Goal: Information Seeking & Learning: Learn about a topic

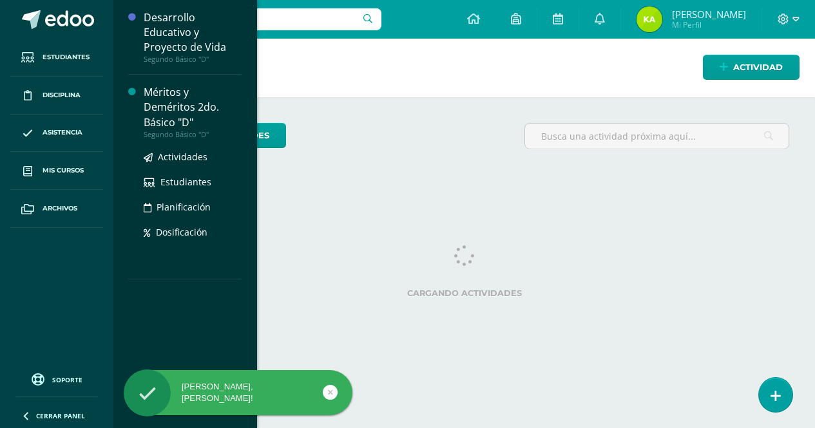
click at [178, 130] on div "Segundo Básico "D"" at bounding box center [193, 134] width 98 height 9
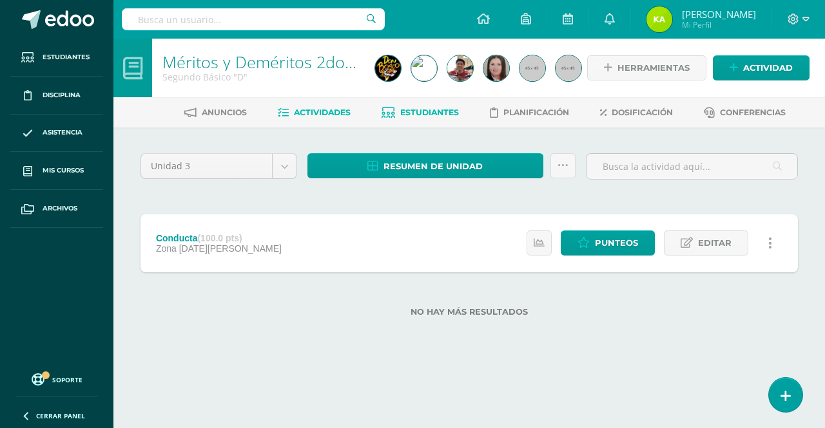
click at [421, 113] on span "Estudiantes" at bounding box center [429, 113] width 59 height 10
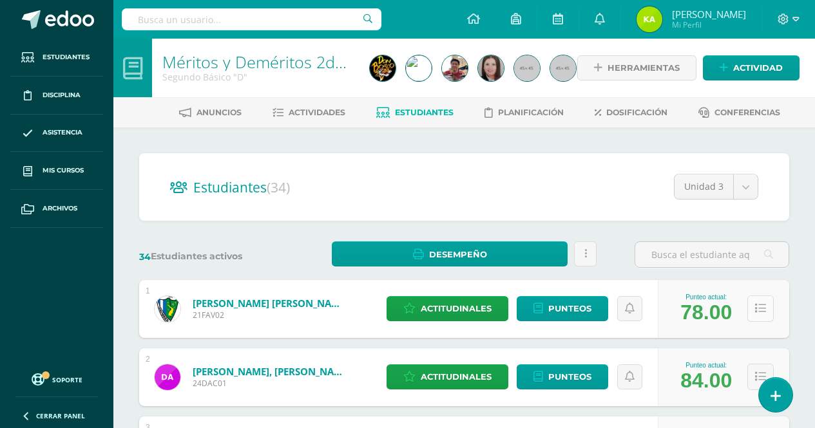
click at [767, 302] on button at bounding box center [760, 309] width 26 height 26
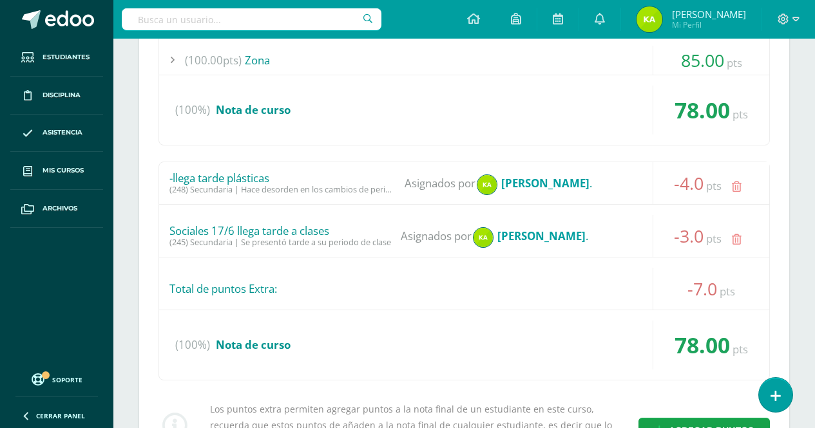
scroll to position [322, 0]
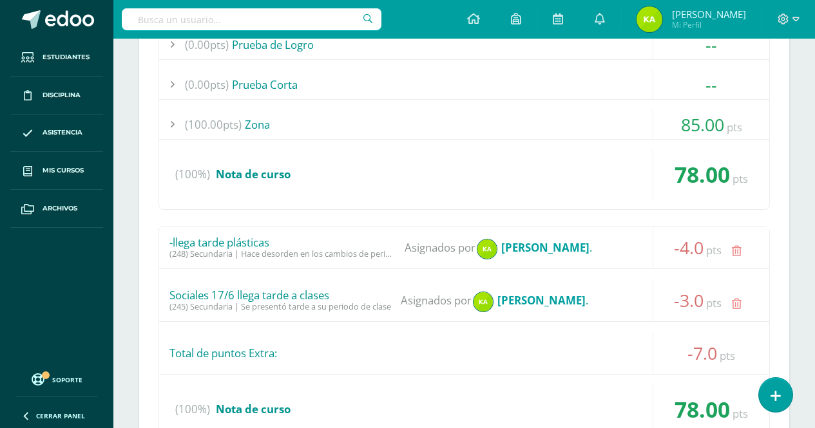
click at [773, 242] on div "(0.00pts) Prueba de Logro -- Sin actividades (0.00pts) Prueba Corta -- Sin acti…" at bounding box center [464, 275] width 650 height 518
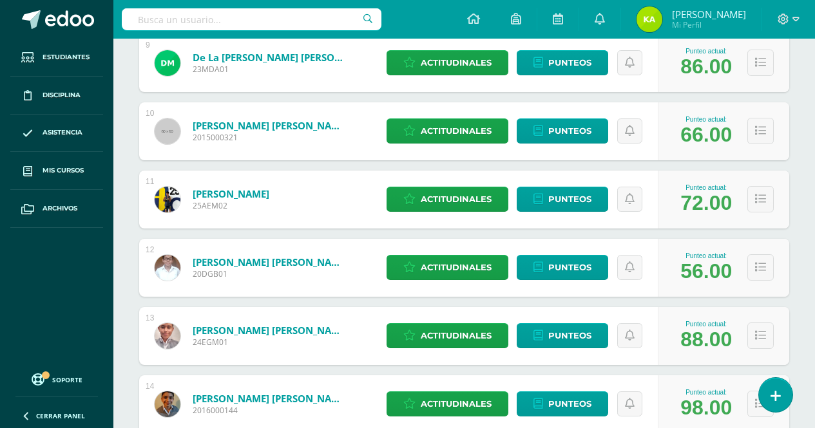
scroll to position [1289, 0]
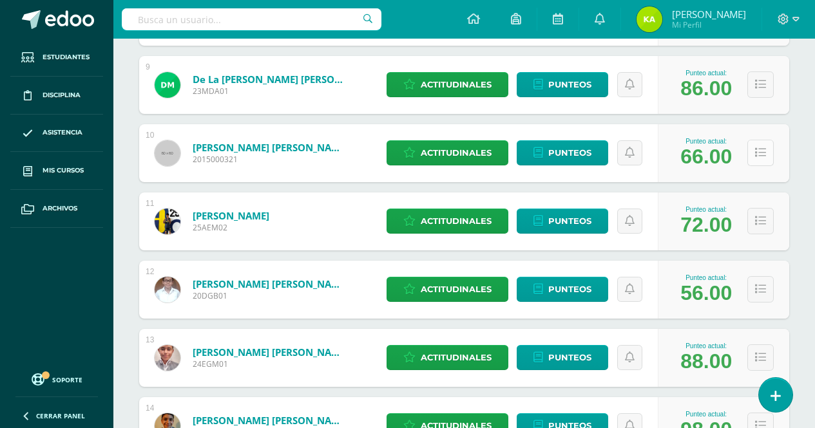
click at [758, 150] on icon at bounding box center [760, 153] width 11 height 11
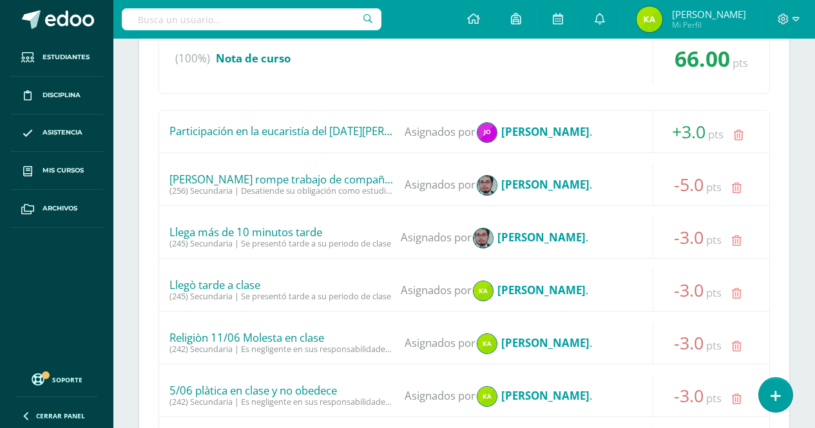
scroll to position [1546, 0]
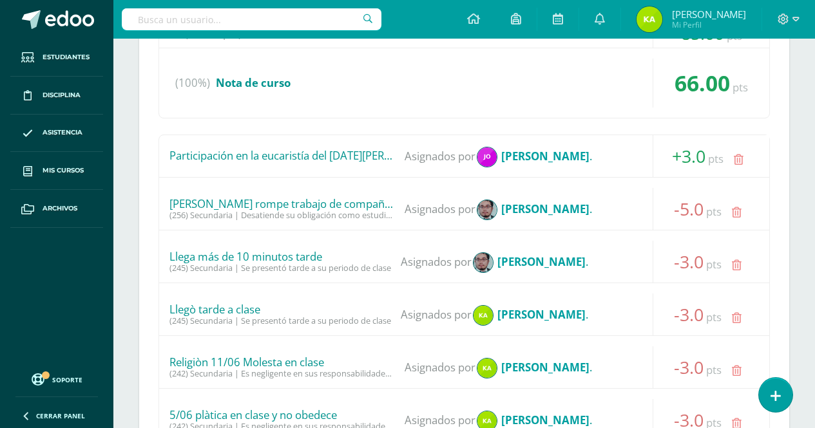
drag, startPoint x: 603, startPoint y: 311, endPoint x: 175, endPoint y: 305, distance: 428.5
click at [175, 305] on div "Llegò tarde a clase (245) Secundaria | Se presentó tarde a su periodo de clase …" at bounding box center [464, 315] width 610 height 42
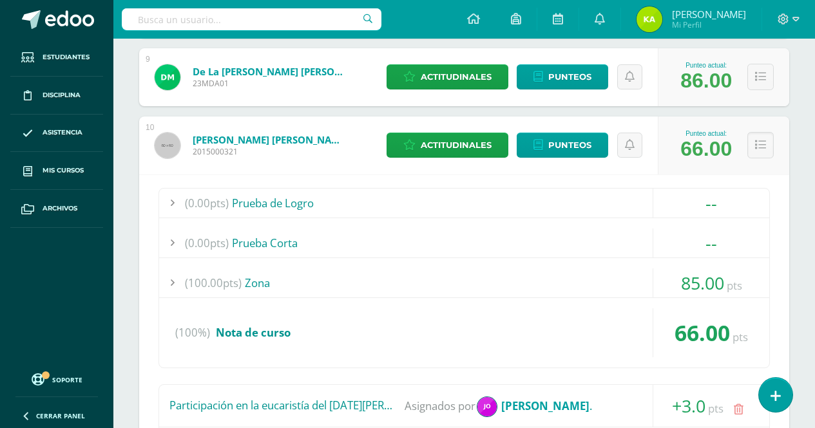
scroll to position [1289, 0]
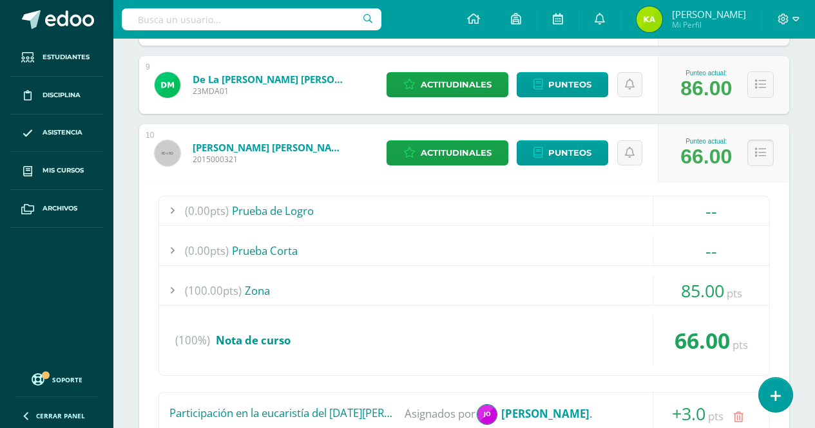
click at [753, 150] on button at bounding box center [760, 153] width 26 height 26
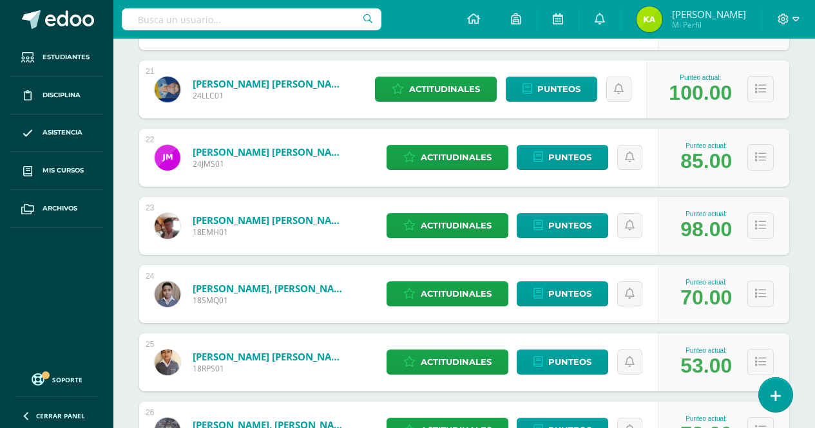
scroll to position [2126, 0]
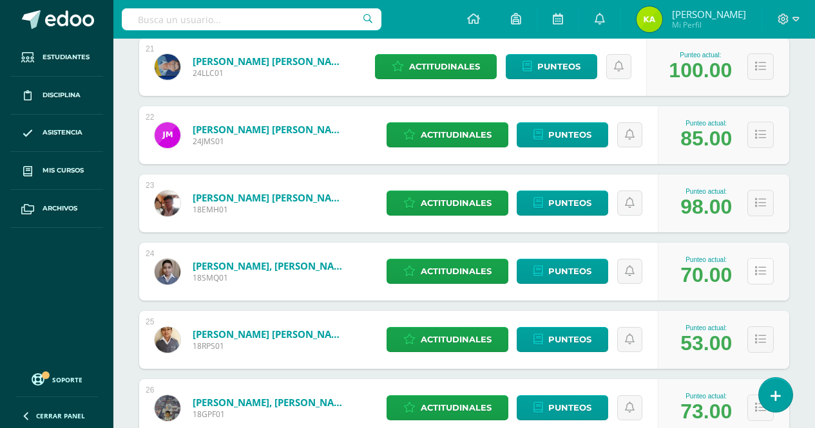
click at [754, 276] on button at bounding box center [760, 271] width 26 height 26
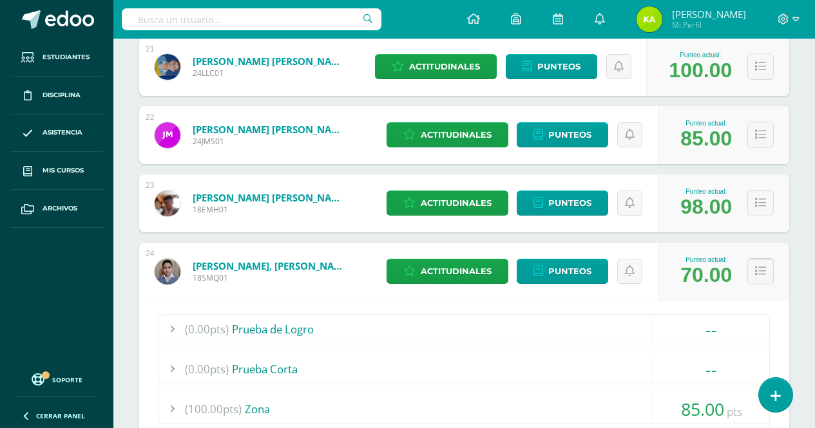
click at [765, 273] on icon at bounding box center [760, 271] width 11 height 11
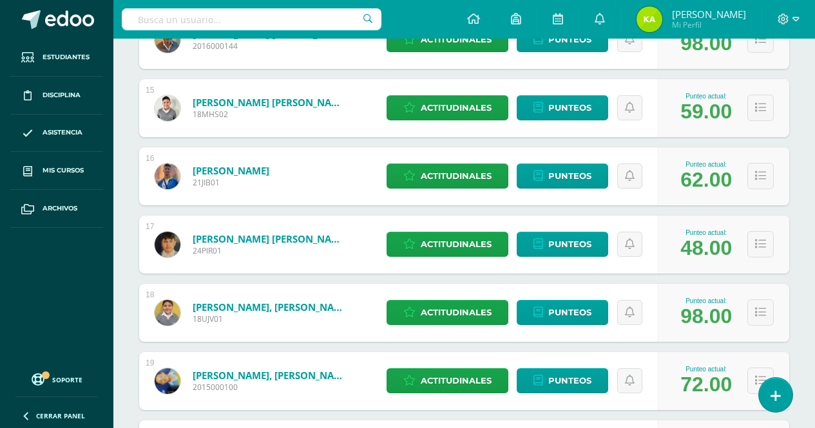
scroll to position [1611, 0]
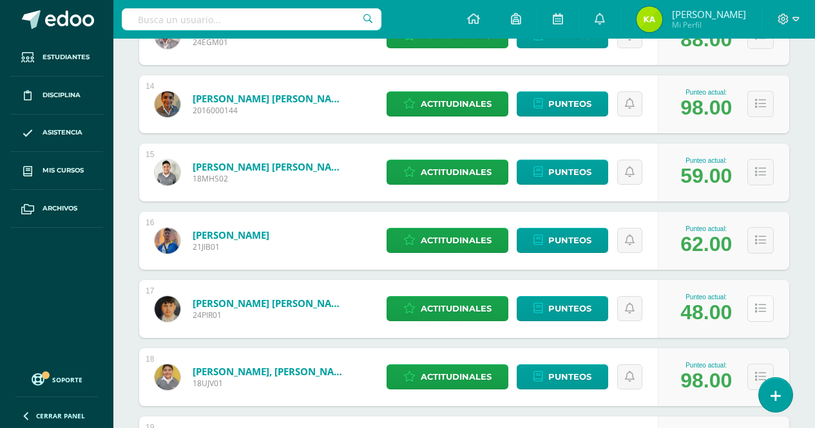
click at [761, 308] on icon at bounding box center [760, 308] width 11 height 11
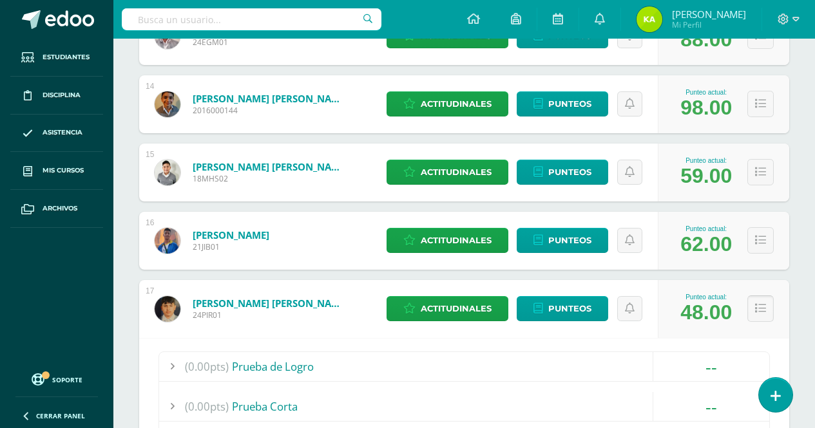
click at [757, 308] on icon at bounding box center [760, 308] width 11 height 11
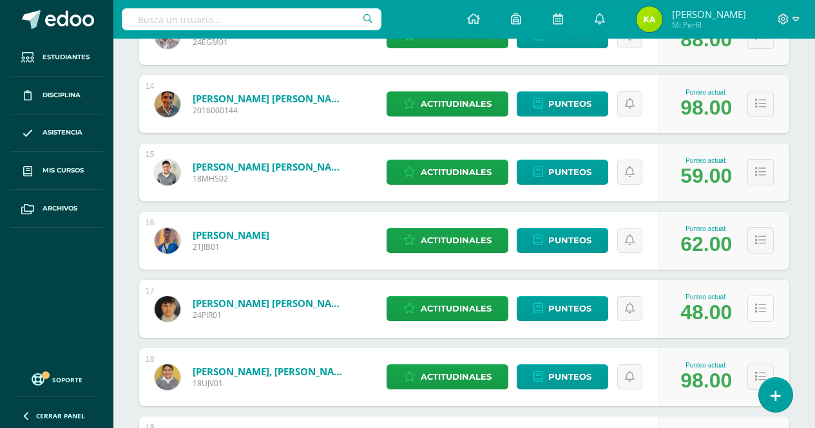
click at [757, 308] on icon at bounding box center [760, 308] width 11 height 11
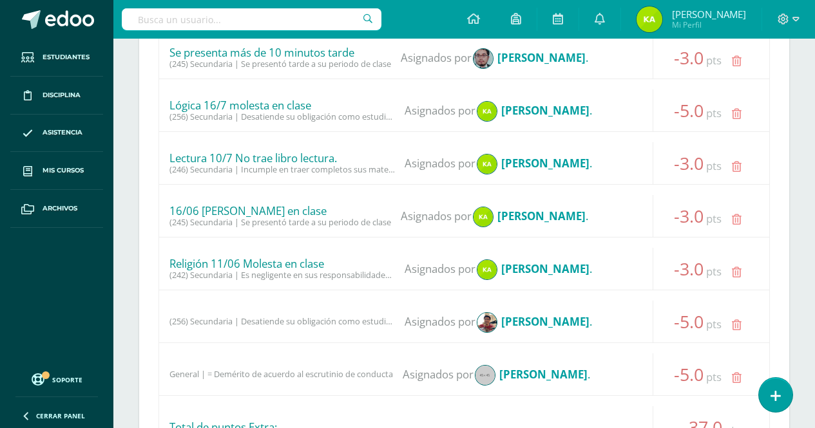
scroll to position [2191, 0]
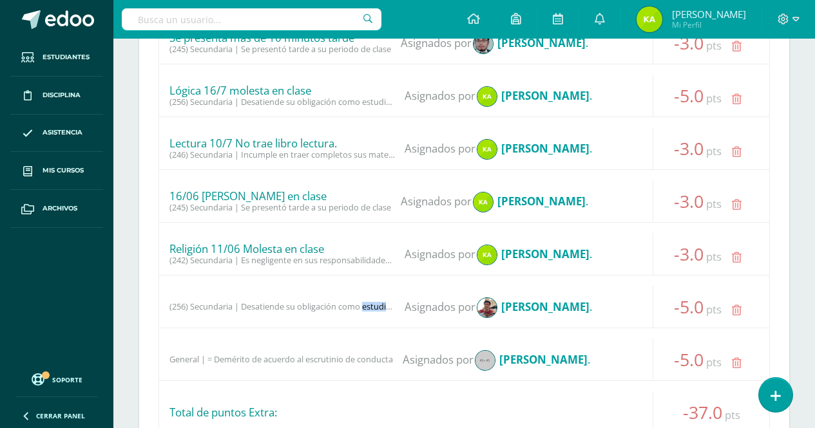
drag, startPoint x: 269, startPoint y: 309, endPoint x: 388, endPoint y: 306, distance: 119.2
click at [388, 306] on div "(256) Secundaria | Desatiende su obligación como estudiante de permanecer atent…" at bounding box center [282, 307] width 226 height 10
drag, startPoint x: 213, startPoint y: 356, endPoint x: 396, endPoint y: 363, distance: 183.1
click at [396, 363] on div "General | = Demérito de acuerdo al escrutinio de conducta Asignados por [PERSON…" at bounding box center [464, 360] width 610 height 42
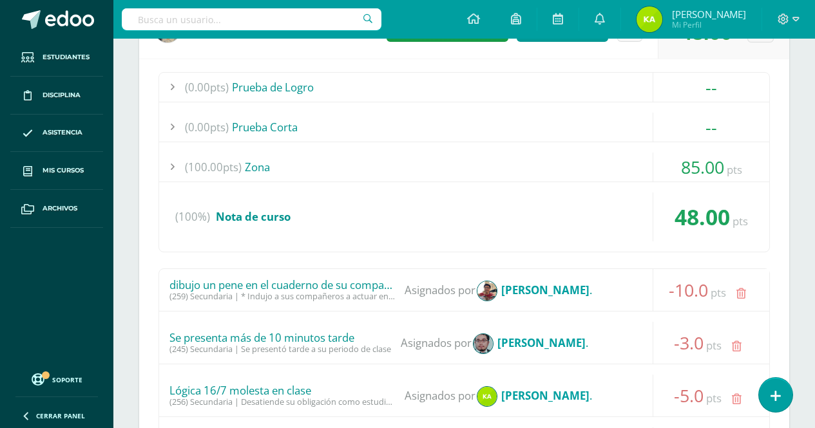
scroll to position [1804, 0]
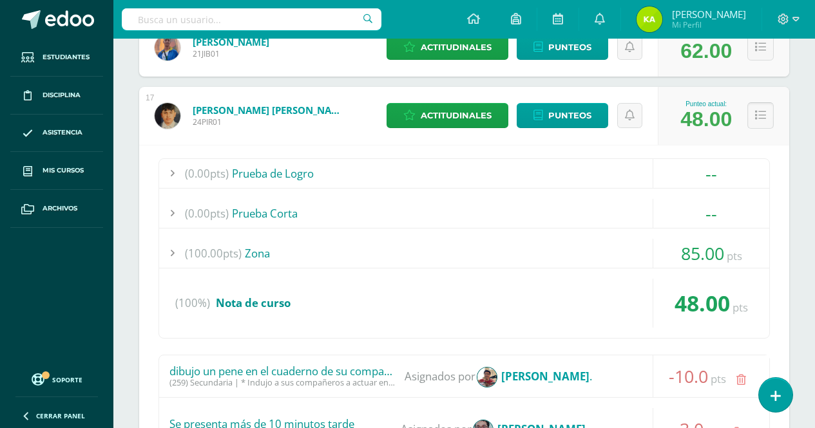
click at [770, 122] on button at bounding box center [760, 115] width 26 height 26
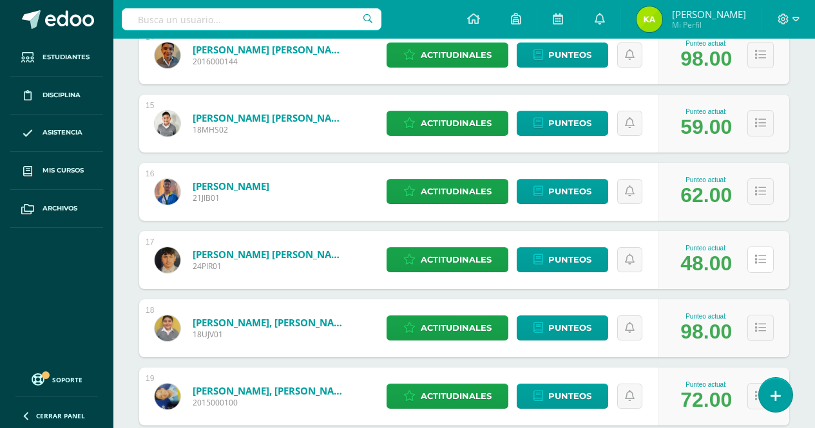
scroll to position [1611, 0]
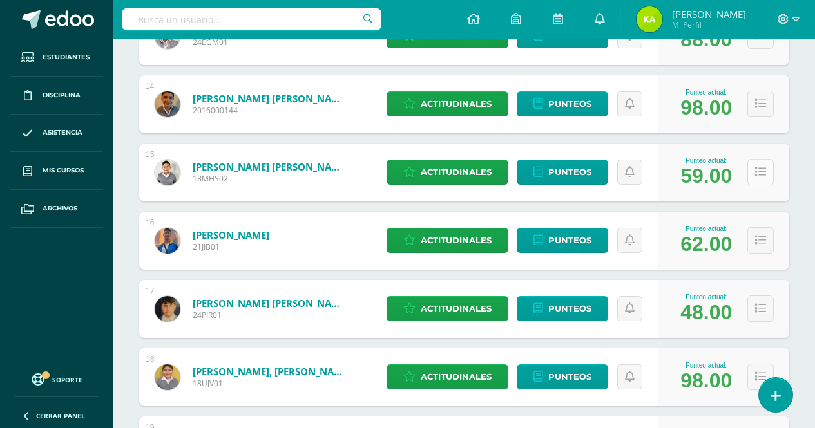
click at [757, 168] on icon at bounding box center [760, 172] width 11 height 11
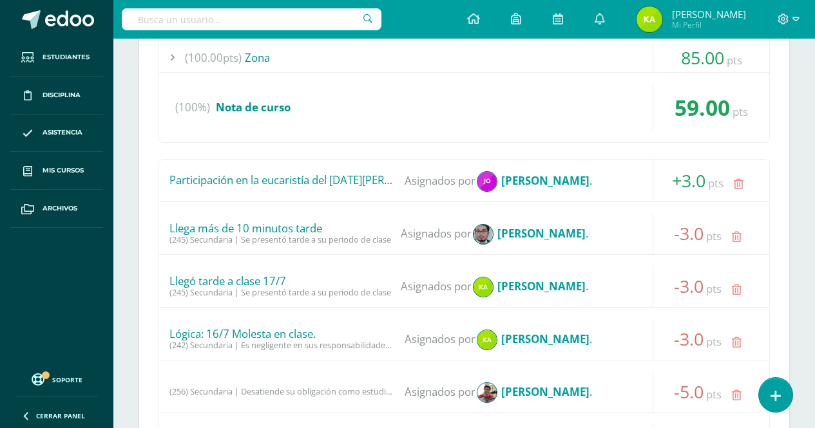
scroll to position [1868, 0]
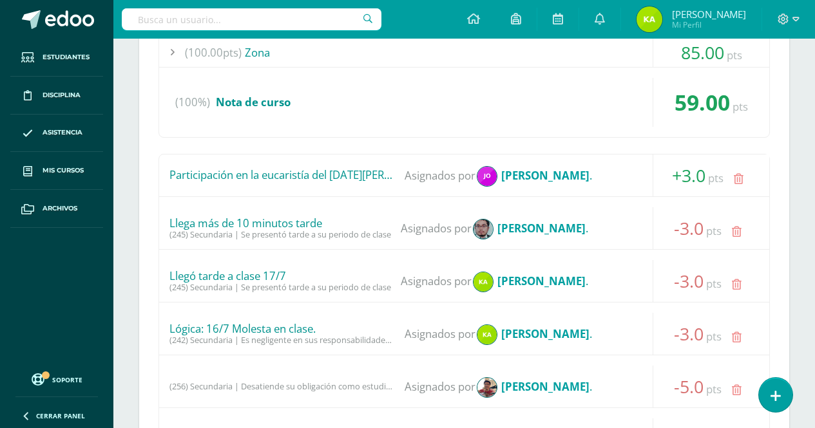
drag, startPoint x: 164, startPoint y: 175, endPoint x: 582, endPoint y: 178, distance: 418.2
click at [582, 178] on div "Participación en la eucaristía del [DATE][PERSON_NAME] Asignados por [PERSON_NA…" at bounding box center [464, 176] width 610 height 42
drag, startPoint x: 226, startPoint y: 209, endPoint x: 434, endPoint y: 235, distance: 209.7
click at [434, 235] on div "Llega más de 10 minutos tarde (245) Secundaria | Se presentó tarde a su periodo…" at bounding box center [464, 228] width 610 height 42
drag, startPoint x: 179, startPoint y: 281, endPoint x: 318, endPoint y: 283, distance: 139.2
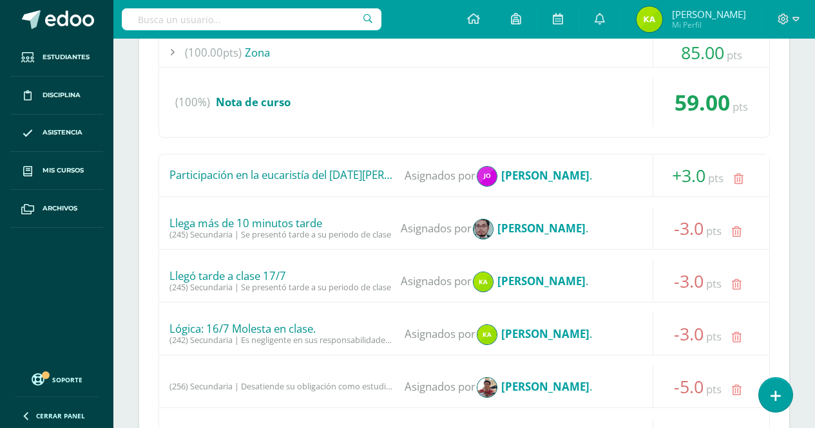
click at [318, 283] on span "Llegó tarde a clase 17/7 (245) Secundaria | Se presentó tarde a su periodo de c…" at bounding box center [280, 281] width 222 height 23
drag, startPoint x: 184, startPoint y: 333, endPoint x: 323, endPoint y: 323, distance: 138.9
click at [323, 323] on div "Lógica: 16/7 Molesta en clase." at bounding box center [282, 329] width 226 height 13
drag, startPoint x: 189, startPoint y: 379, endPoint x: 397, endPoint y: 379, distance: 208.1
click at [397, 379] on div "(256) Secundaria | Desatiende su obligación como estudiante de permanecer atent…" at bounding box center [464, 387] width 610 height 42
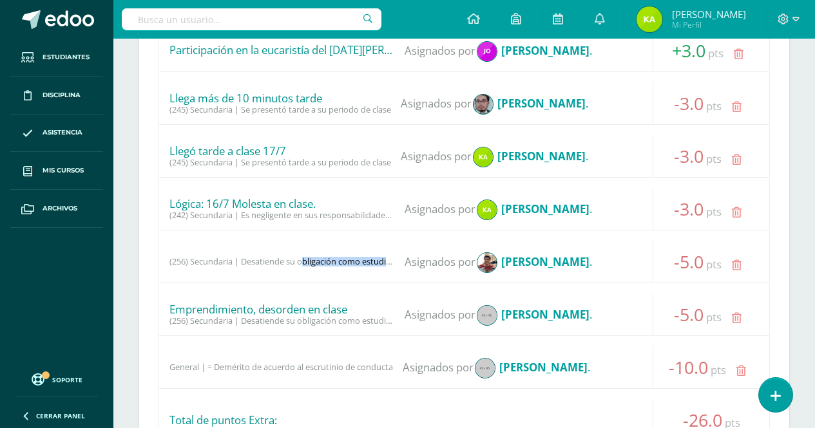
scroll to position [1997, 0]
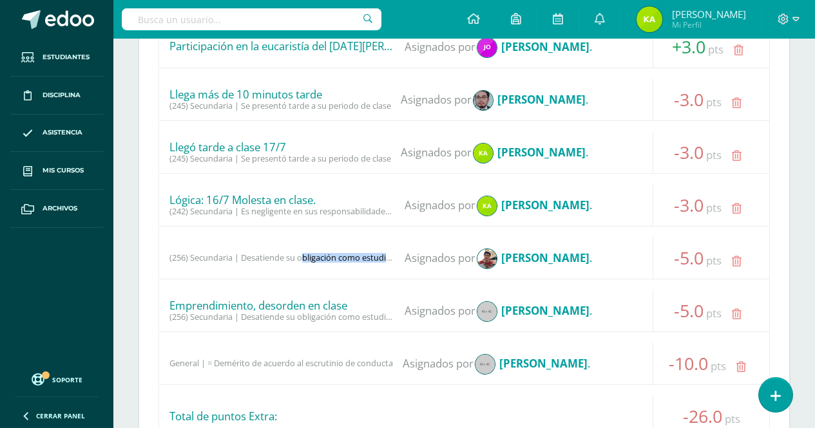
drag, startPoint x: 166, startPoint y: 302, endPoint x: 358, endPoint y: 304, distance: 192.0
click at [358, 304] on div "Emprendimiento, desorden en clase (256) Secundaria | Desatiende su obligación c…" at bounding box center [464, 311] width 610 height 42
drag, startPoint x: 198, startPoint y: 364, endPoint x: 368, endPoint y: 359, distance: 170.2
click at [368, 359] on div "General | = Demérito de acuerdo al escrutinio de conducta" at bounding box center [281, 364] width 224 height 10
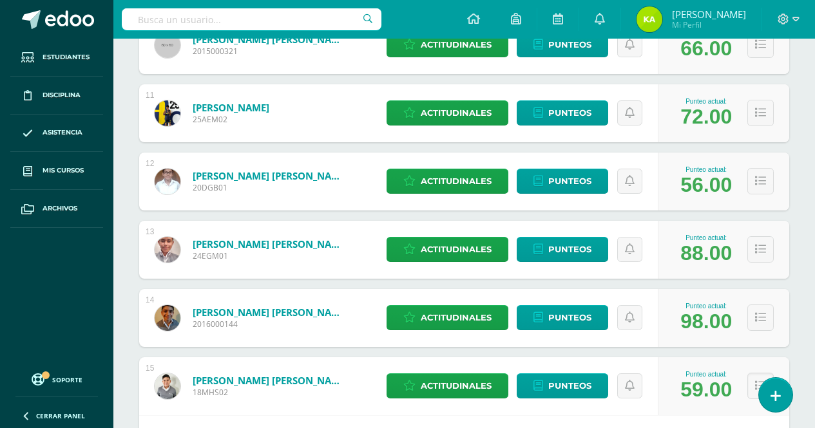
scroll to position [1417, 0]
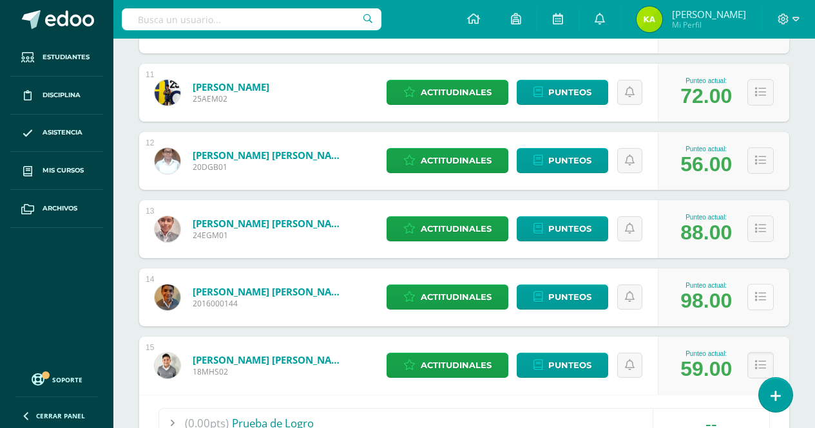
click at [763, 302] on icon at bounding box center [760, 297] width 11 height 11
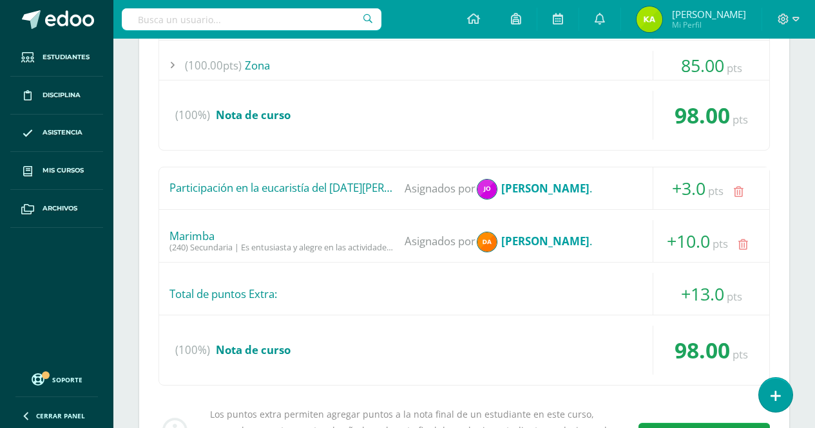
scroll to position [1804, 0]
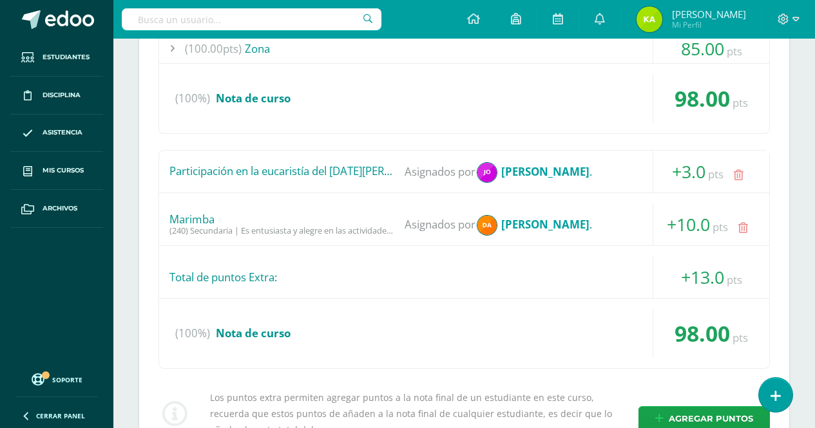
drag, startPoint x: 378, startPoint y: 231, endPoint x: 257, endPoint y: 213, distance: 122.5
click at [277, 233] on div "(240) Secundaria | Es entusiasta y alegre en las actividades del Colegio" at bounding box center [282, 231] width 226 height 10
drag, startPoint x: 198, startPoint y: 173, endPoint x: 368, endPoint y: 162, distance: 170.4
click at [368, 162] on div "Participación en la eucaristía del [DATE][PERSON_NAME] Asignados por [PERSON_NA…" at bounding box center [464, 172] width 610 height 42
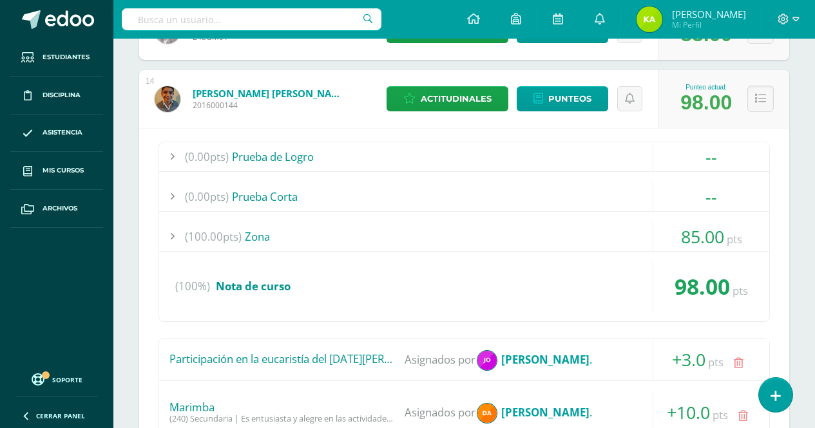
scroll to position [1611, 0]
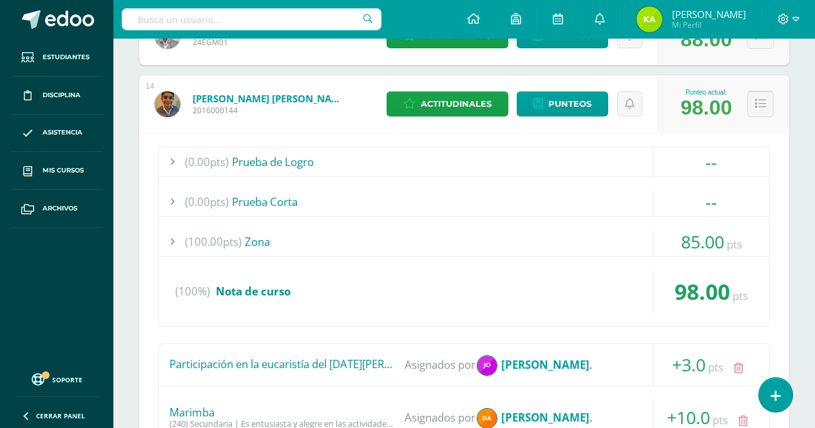
click at [757, 108] on icon at bounding box center [760, 104] width 11 height 11
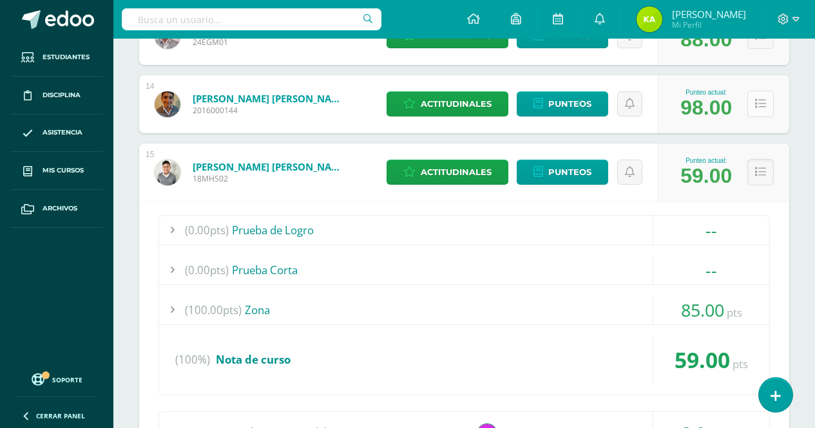
click at [757, 108] on icon at bounding box center [760, 104] width 11 height 11
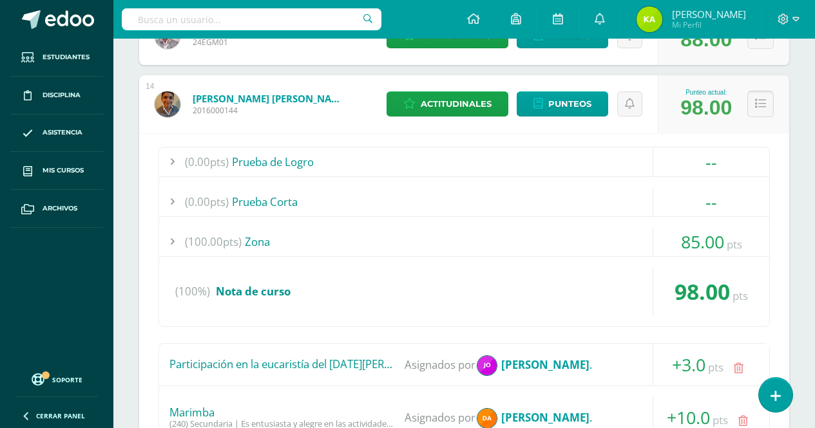
click at [757, 108] on icon at bounding box center [760, 104] width 11 height 11
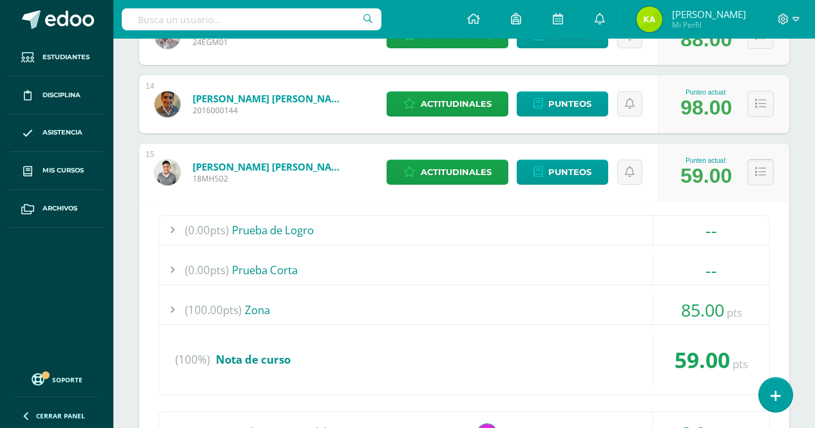
click at [756, 171] on icon at bounding box center [760, 172] width 11 height 11
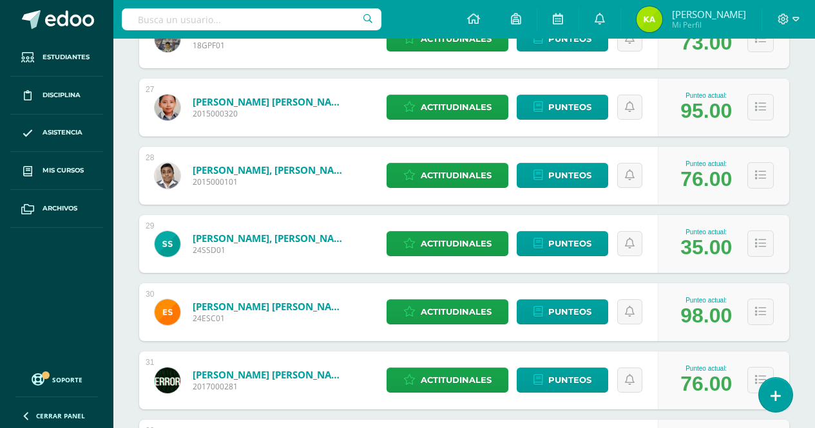
scroll to position [2513, 0]
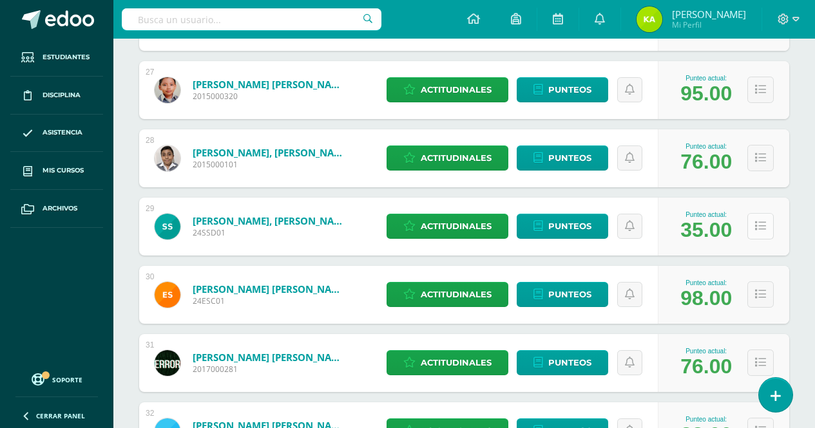
click at [764, 227] on icon at bounding box center [760, 226] width 11 height 11
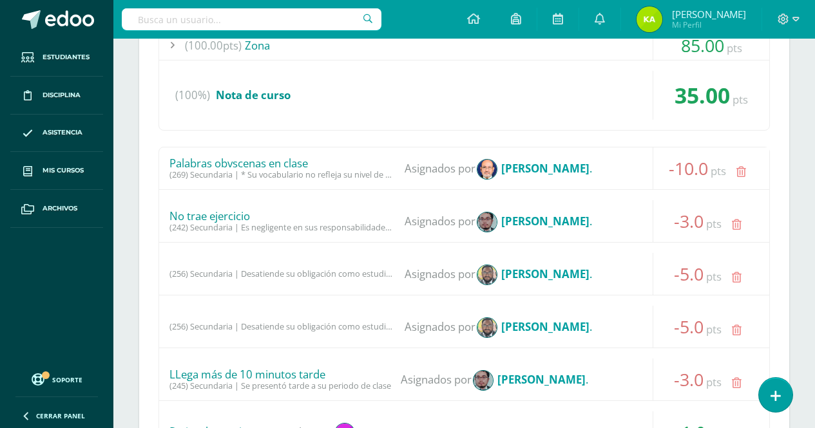
scroll to position [2835, 0]
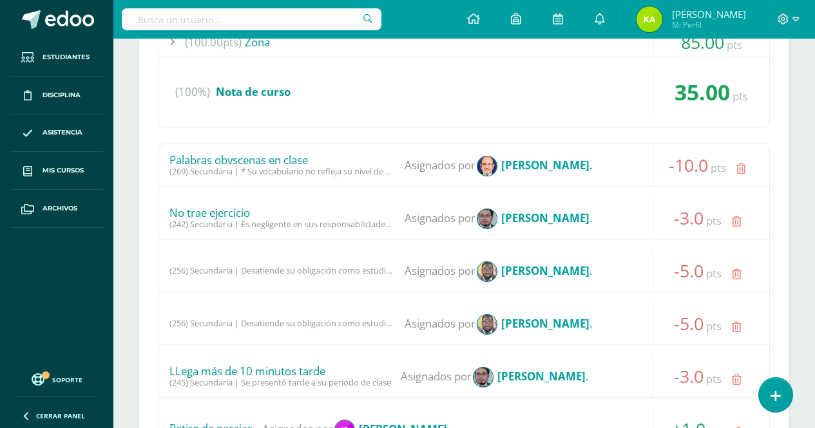
drag, startPoint x: 314, startPoint y: 161, endPoint x: 200, endPoint y: 165, distance: 114.1
click at [200, 165] on div "Palabras obvscenas en clase" at bounding box center [282, 160] width 226 height 13
drag, startPoint x: 254, startPoint y: 215, endPoint x: 189, endPoint y: 209, distance: 65.3
click at [189, 209] on div "No trae ejercicio" at bounding box center [282, 213] width 226 height 13
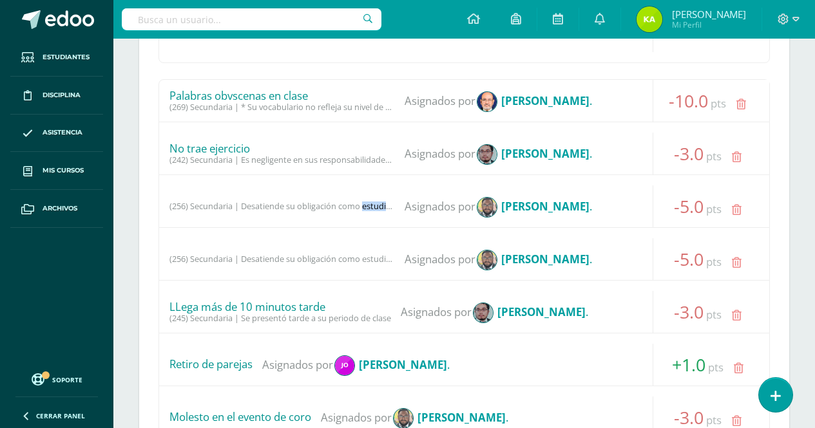
drag, startPoint x: 363, startPoint y: 207, endPoint x: 249, endPoint y: 206, distance: 113.4
click at [249, 206] on div "(256) Secundaria | Desatiende su obligación como estudiante de permanecer atent…" at bounding box center [282, 207] width 226 height 10
drag, startPoint x: 375, startPoint y: 255, endPoint x: 201, endPoint y: 270, distance: 174.6
click at [201, 270] on div "(256) Secundaria | Desatiende su obligación como estudiante de permanecer atent…" at bounding box center [464, 259] width 610 height 42
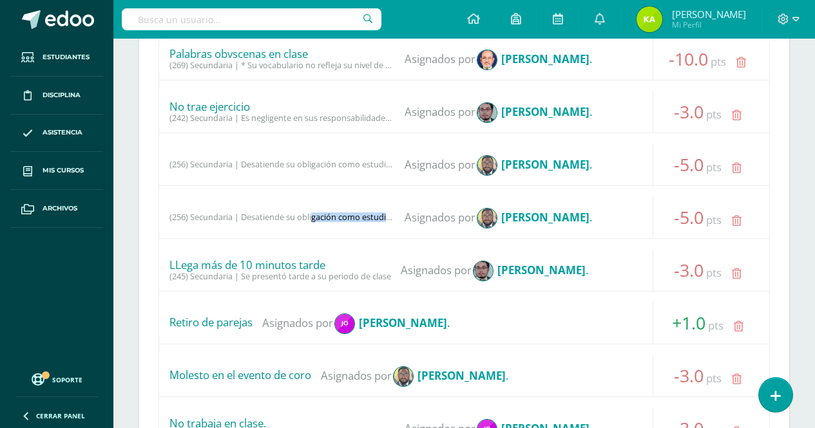
scroll to position [3028, 0]
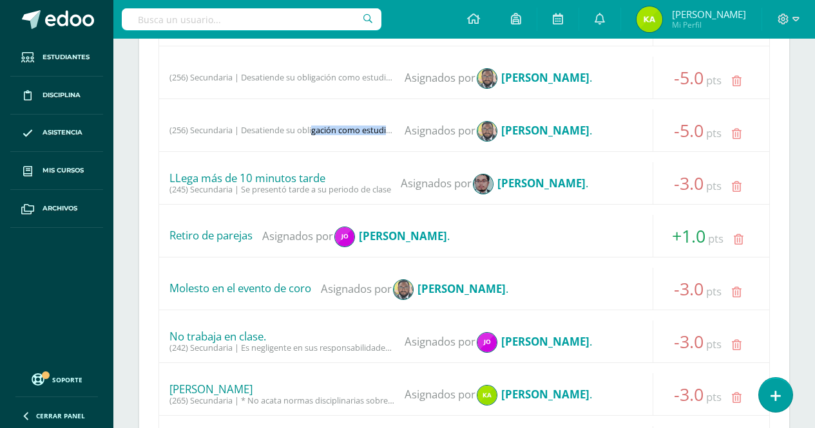
drag, startPoint x: 332, startPoint y: 197, endPoint x: 177, endPoint y: 198, distance: 155.9
click at [177, 198] on div "LLega más de 10 minutos tarde (245) Secundaria | Se presentó tarde a su periodo…" at bounding box center [464, 183] width 610 height 42
drag, startPoint x: 318, startPoint y: 291, endPoint x: 188, endPoint y: 291, distance: 130.1
click at [188, 291] on div "Molesto en el evento de coro Asignados por [PERSON_NAME] ." at bounding box center [464, 289] width 610 height 42
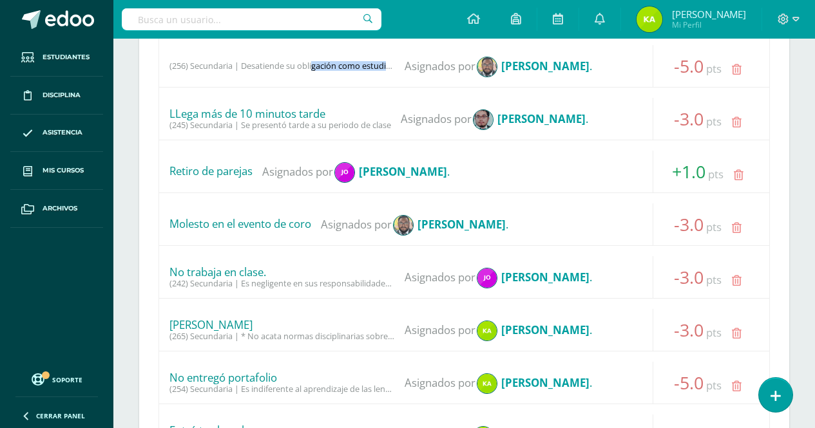
drag, startPoint x: 285, startPoint y: 274, endPoint x: 155, endPoint y: 274, distance: 130.1
click at [155, 274] on div "(0.00pts) Prueba de Logro -- Sin actividades (0.00pts) Prueba Corta -- Sin acti…" at bounding box center [464, 225] width 650 height 1099
drag, startPoint x: 241, startPoint y: 331, endPoint x: 179, endPoint y: 332, distance: 61.9
click at [179, 332] on div "(265) Secundaria | * No acata normas disciplinarias sobre uso correcto del unif…" at bounding box center [282, 337] width 226 height 10
drag, startPoint x: 249, startPoint y: 325, endPoint x: 191, endPoint y: 323, distance: 58.0
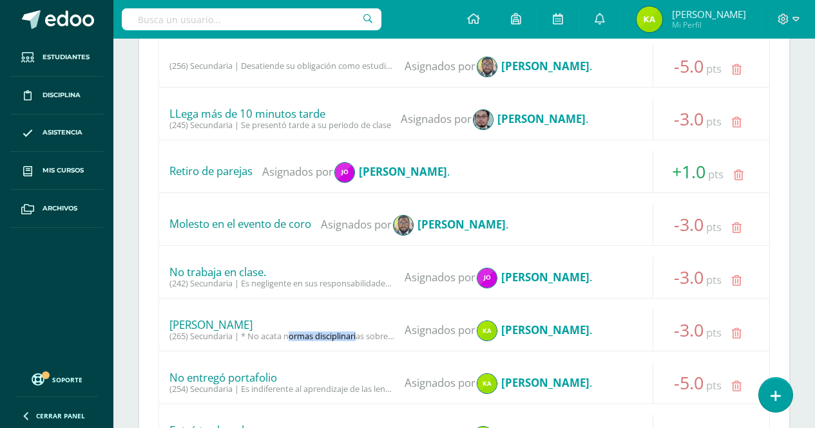
click at [191, 323] on div "[PERSON_NAME]" at bounding box center [282, 325] width 226 height 13
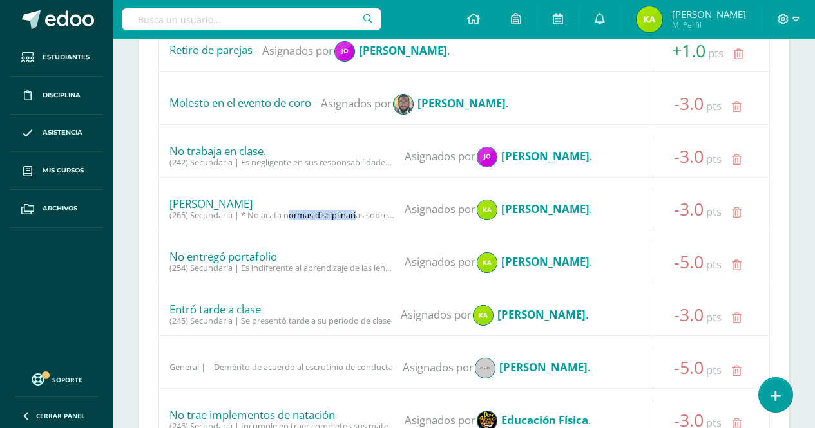
scroll to position [3222, 0]
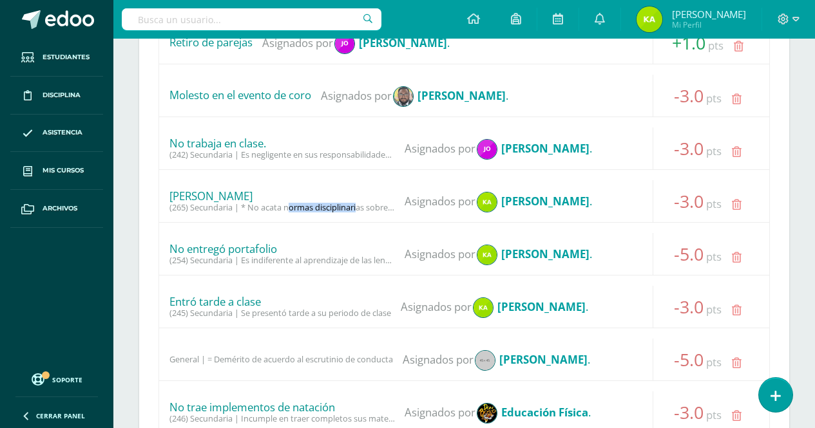
drag, startPoint x: 283, startPoint y: 252, endPoint x: 189, endPoint y: 244, distance: 94.4
click at [189, 244] on div "No entregó portafolio" at bounding box center [282, 249] width 226 height 13
click at [298, 242] on div "No entregó portafolio (254) Secundaria | Es indiferente al aprendizaje de las l…" at bounding box center [464, 254] width 610 height 42
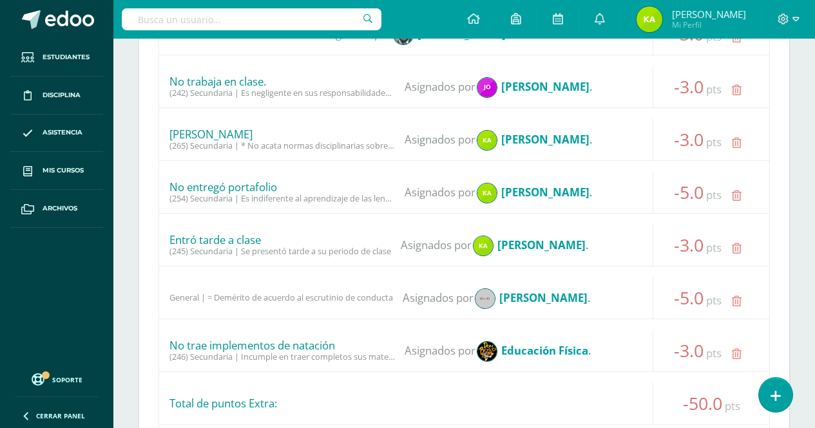
scroll to position [3350, 0]
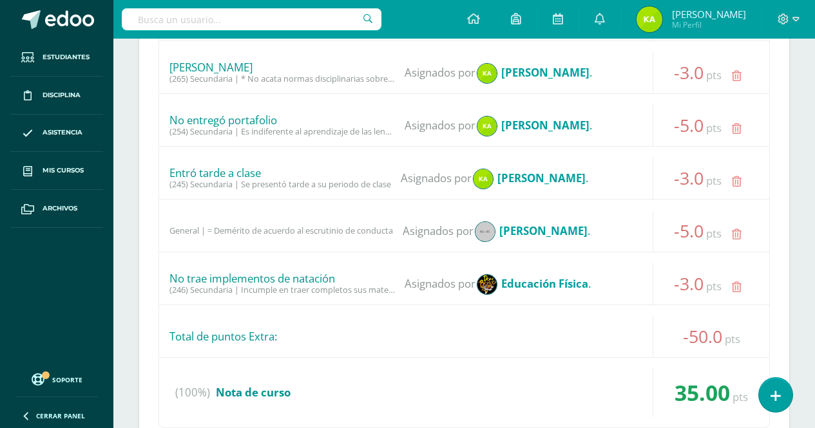
drag, startPoint x: 349, startPoint y: 276, endPoint x: 160, endPoint y: 260, distance: 188.8
click at [160, 260] on div "Palabras obvscenas en clase (269) Secundaria | * Su vocabulario no refleja su n…" at bounding box center [463, 28] width 611 height 800
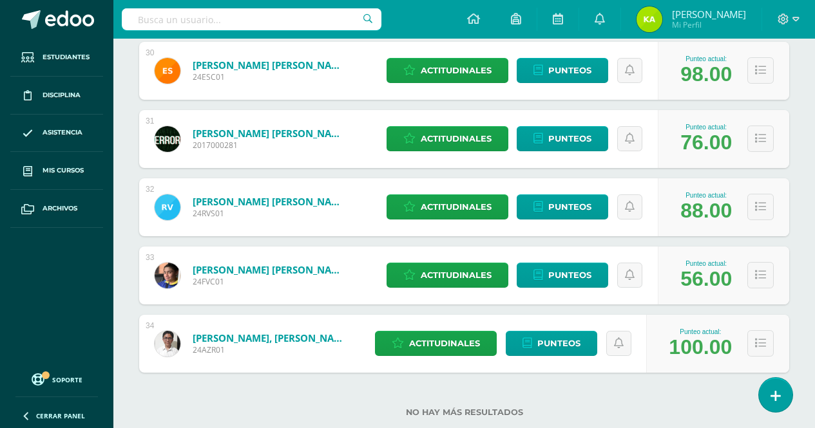
scroll to position [3866, 0]
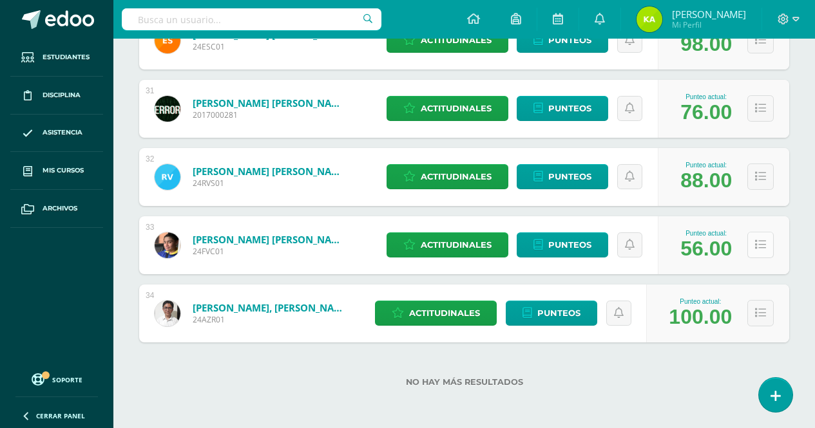
click at [760, 236] on button at bounding box center [760, 245] width 26 height 26
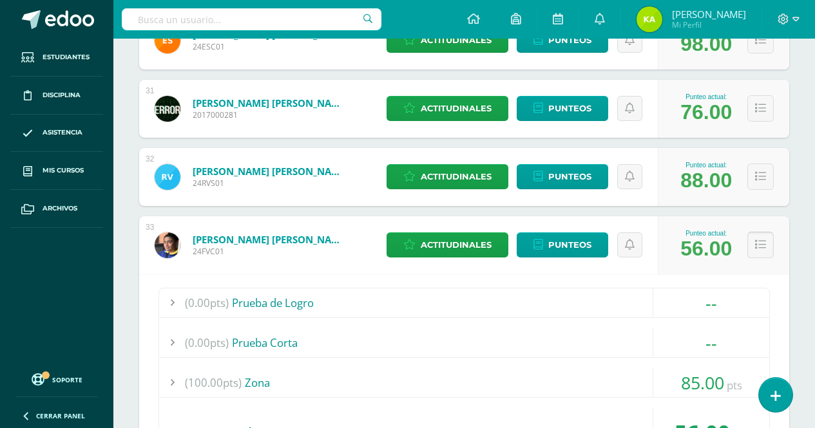
click at [765, 251] on button at bounding box center [760, 245] width 26 height 26
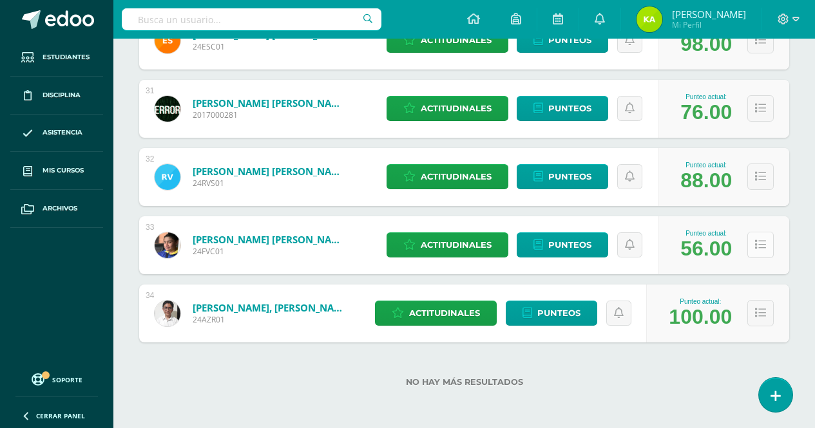
click at [765, 251] on button at bounding box center [760, 245] width 26 height 26
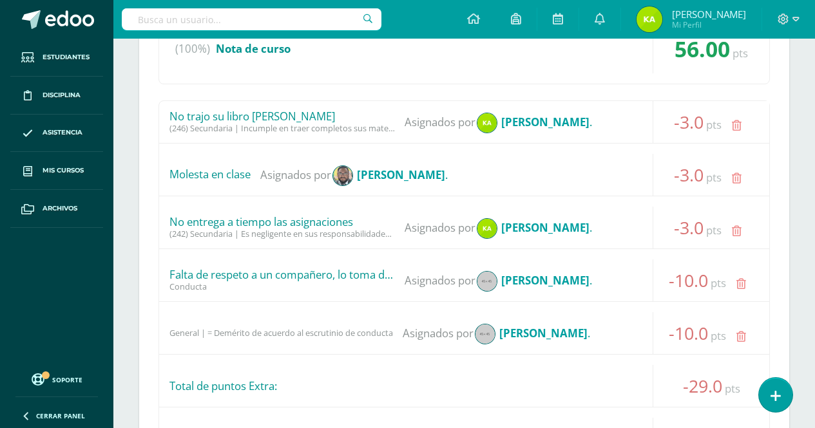
scroll to position [4253, 0]
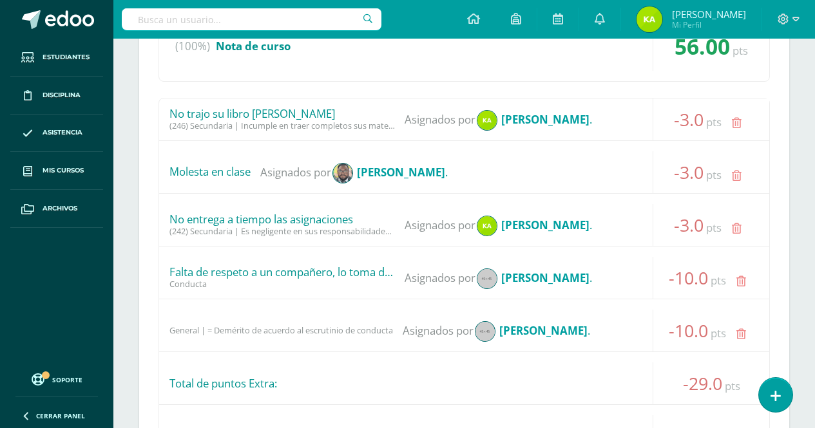
drag, startPoint x: 311, startPoint y: 109, endPoint x: 175, endPoint y: 110, distance: 136.0
click at [175, 110] on div "No trajo su libro [PERSON_NAME]" at bounding box center [282, 114] width 226 height 13
drag, startPoint x: 368, startPoint y: 216, endPoint x: 160, endPoint y: 218, distance: 207.5
click at [160, 218] on div "No entrega a tiempo las asignaciones (242) Secundaria | Es negligente en sus re…" at bounding box center [464, 225] width 610 height 42
drag, startPoint x: 302, startPoint y: 111, endPoint x: 133, endPoint y: 106, distance: 168.9
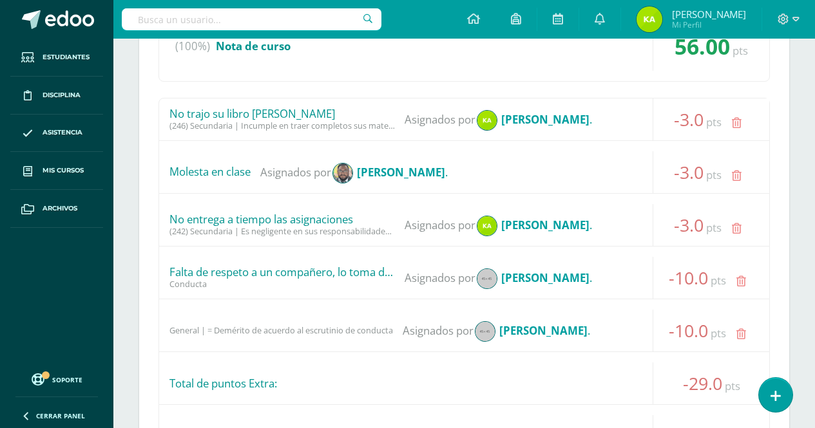
drag, startPoint x: 381, startPoint y: 269, endPoint x: 202, endPoint y: 297, distance: 181.9
click at [175, 277] on div "Falta de respeto a un compañero, lo toma del cuello con sus brazos" at bounding box center [282, 272] width 226 height 13
drag, startPoint x: 390, startPoint y: 330, endPoint x: 177, endPoint y: 312, distance: 214.0
click at [177, 312] on div "General | = Demérito de acuerdo al escrutinio de conducta Asignados por [PERSON…" at bounding box center [464, 331] width 610 height 42
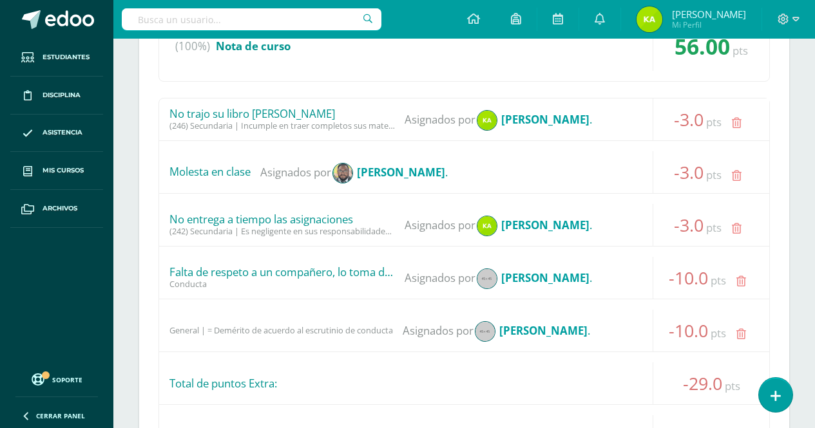
drag, startPoint x: 334, startPoint y: 169, endPoint x: 186, endPoint y: 181, distance: 149.3
click at [168, 170] on div "Molesta en clase Asignados por [PERSON_NAME] ." at bounding box center [464, 172] width 610 height 42
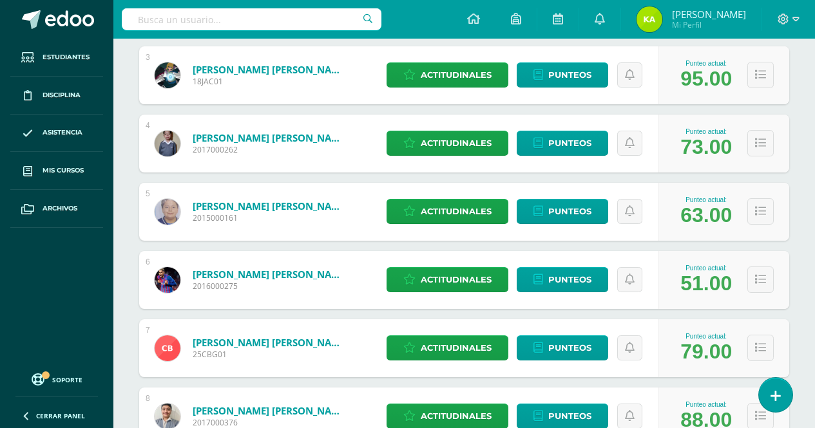
scroll to position [1031, 0]
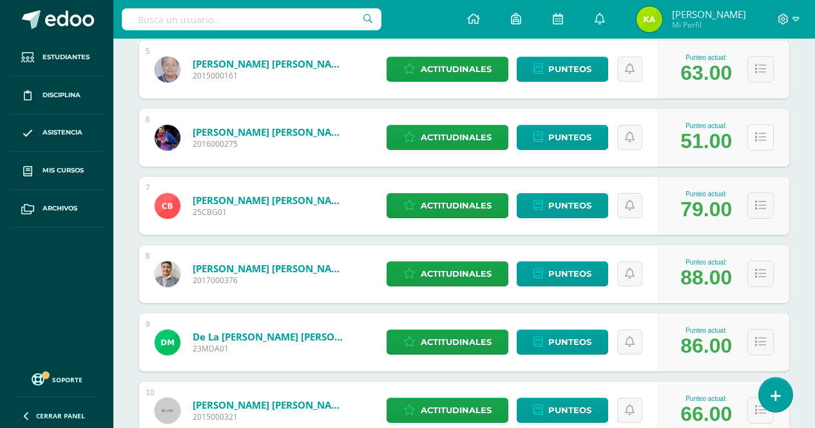
click at [758, 137] on icon at bounding box center [760, 137] width 11 height 11
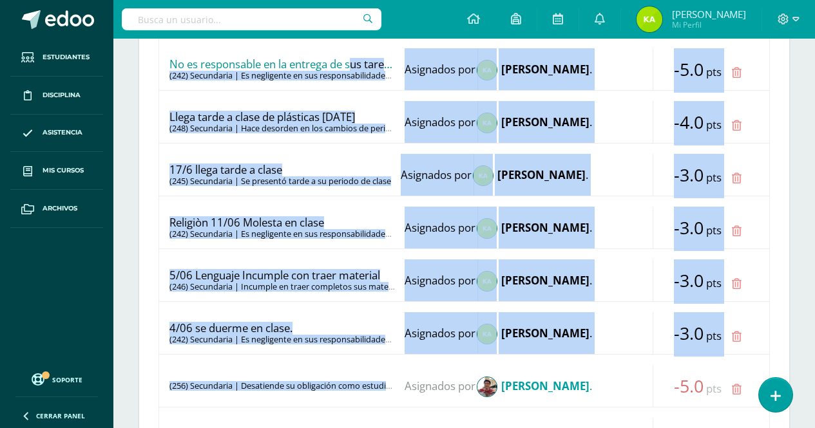
scroll to position [1417, 0]
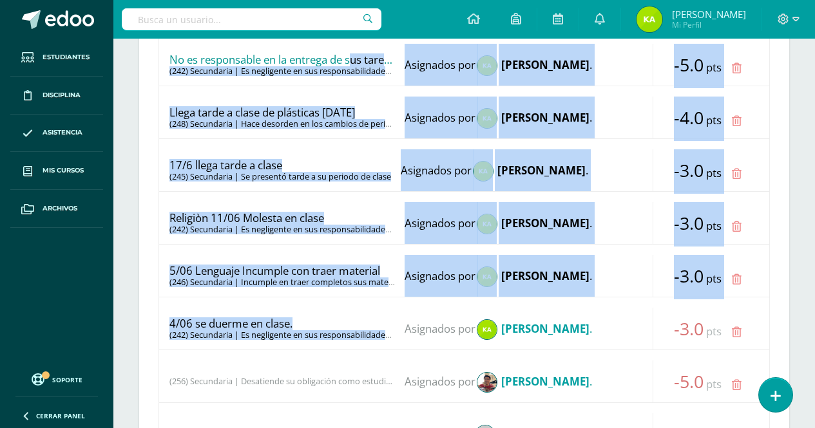
drag, startPoint x: 187, startPoint y: 186, endPoint x: 382, endPoint y: 333, distance: 244.3
click at [382, 333] on div "Llegar tarde a clase sin permiso (245) Secundaria | Se presentó tarde a su peri…" at bounding box center [463, 284] width 611 height 589
click at [307, 312] on div "4/06 se duerme en clase. (242) Secundaria | Es negligente en sus responsabilida…" at bounding box center [464, 329] width 610 height 42
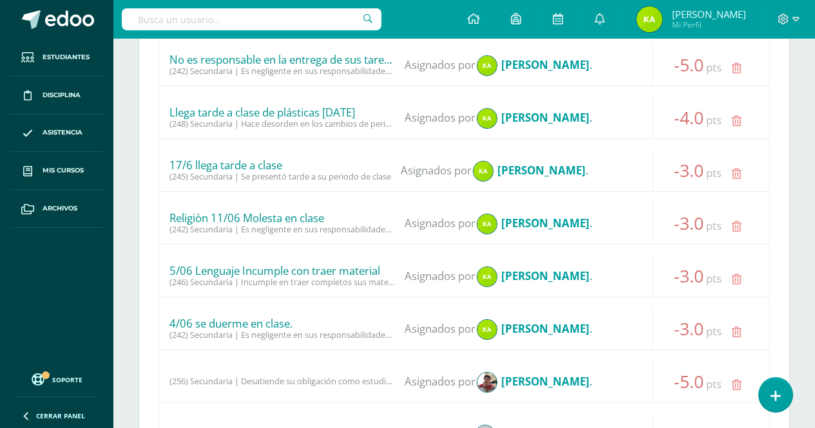
drag, startPoint x: 284, startPoint y: 329, endPoint x: 227, endPoint y: 312, distance: 59.7
click at [189, 325] on div "4/06 se duerme en clase." at bounding box center [282, 324] width 226 height 13
drag, startPoint x: 372, startPoint y: 267, endPoint x: 192, endPoint y: 266, distance: 179.8
click at [192, 266] on div "5/06 Lenguaje Incumple con traer material" at bounding box center [282, 271] width 226 height 13
drag, startPoint x: 325, startPoint y: 221, endPoint x: 177, endPoint y: 231, distance: 147.9
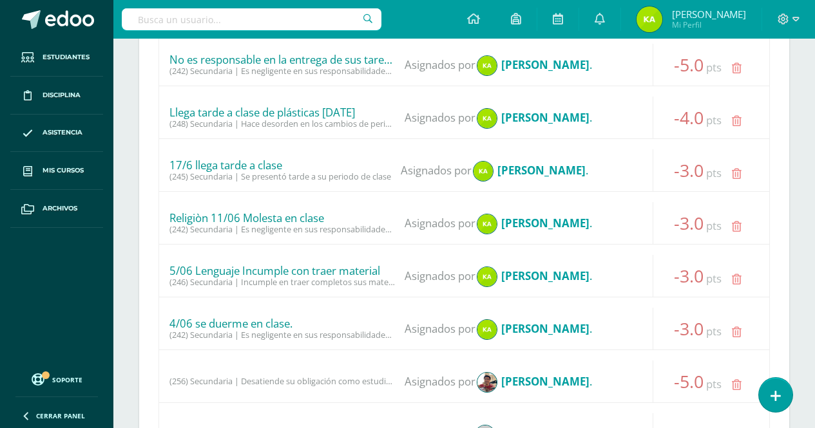
click at [158, 227] on div "(0.00pts) Prueba de Logro -- Sin actividades (0.00pts) Prueba Corta -- Sin acti…" at bounding box center [464, 224] width 650 height 888
drag, startPoint x: 287, startPoint y: 164, endPoint x: 180, endPoint y: 143, distance: 109.7
click at [180, 143] on div "Llegar tarde a clase sin permiso (245) Secundaria | Se presentó tarde a su peri…" at bounding box center [463, 284] width 611 height 589
drag, startPoint x: 361, startPoint y: 115, endPoint x: 165, endPoint y: 109, distance: 196.0
click at [165, 109] on div "Llega tarde a clase de plásticas [DATE] (248) Secundaria | Hace desorden en los…" at bounding box center [464, 118] width 610 height 42
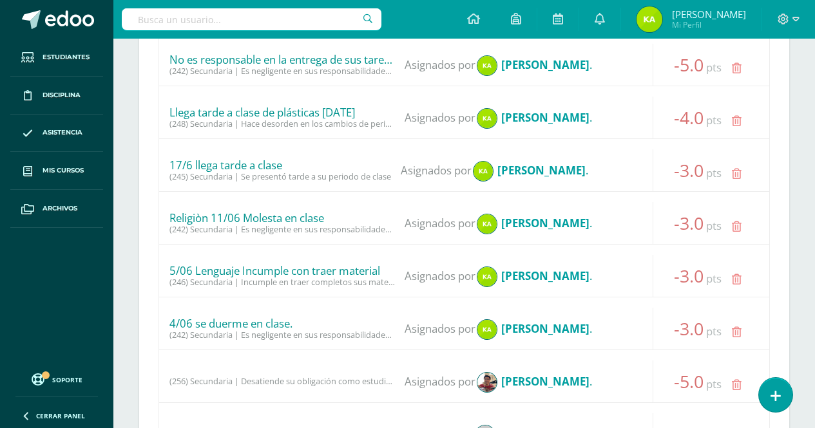
drag, startPoint x: 381, startPoint y: 57, endPoint x: 168, endPoint y: 75, distance: 214.7
click at [157, 69] on div "(0.00pts) Prueba de Logro -- Sin actividades (0.00pts) Prueba Corta -- Sin acti…" at bounding box center [464, 224] width 650 height 888
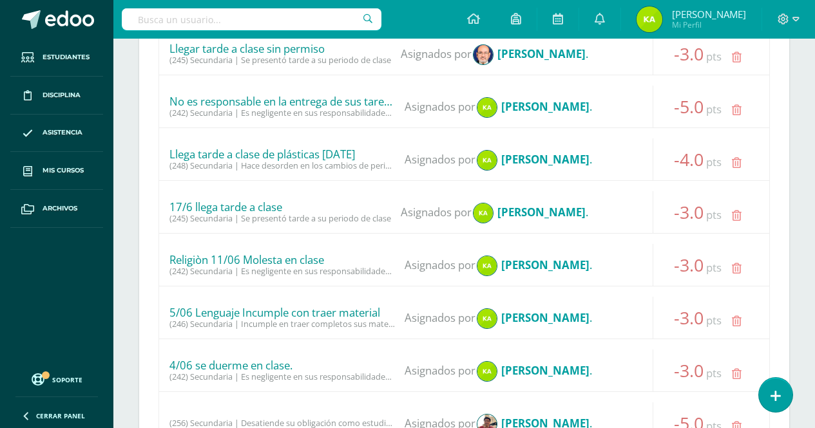
scroll to position [1353, 0]
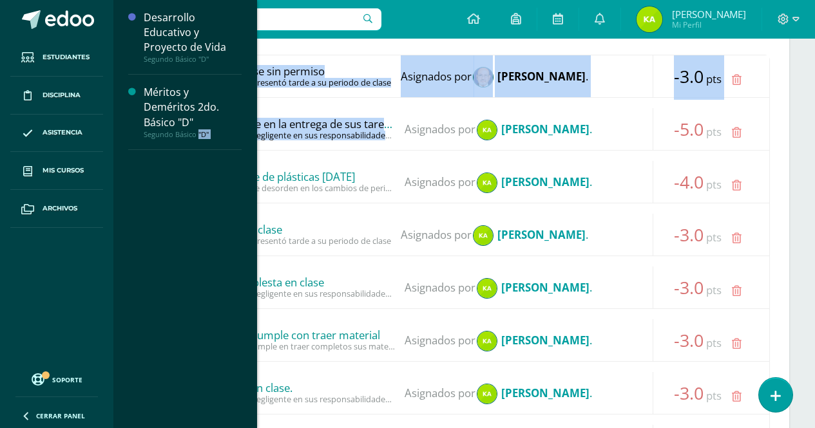
drag, startPoint x: 365, startPoint y: 131, endPoint x: 182, endPoint y: 166, distance: 186.4
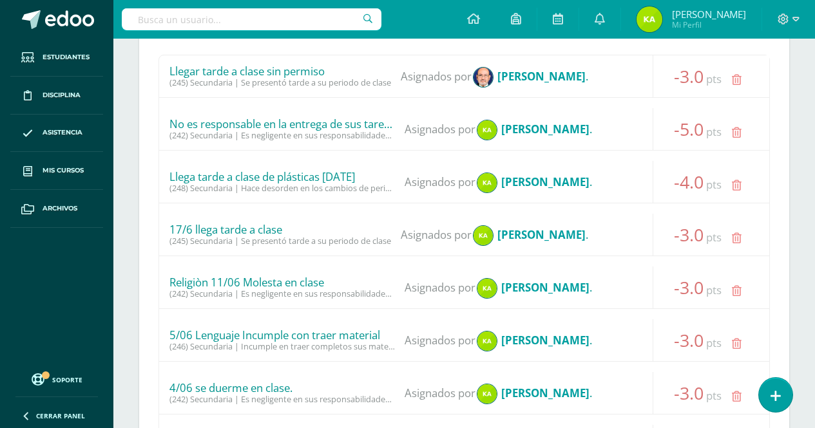
click at [327, 173] on div "Llega tarde a clase de plásticas [DATE]" at bounding box center [282, 177] width 226 height 13
drag, startPoint x: 387, startPoint y: 127, endPoint x: 168, endPoint y: 116, distance: 218.7
click at [168, 116] on div "No es responsable en la entrega de sus tareas. (242) Secundaria | Es negligente…" at bounding box center [464, 129] width 610 height 42
drag, startPoint x: 305, startPoint y: 386, endPoint x: 134, endPoint y: 389, distance: 170.8
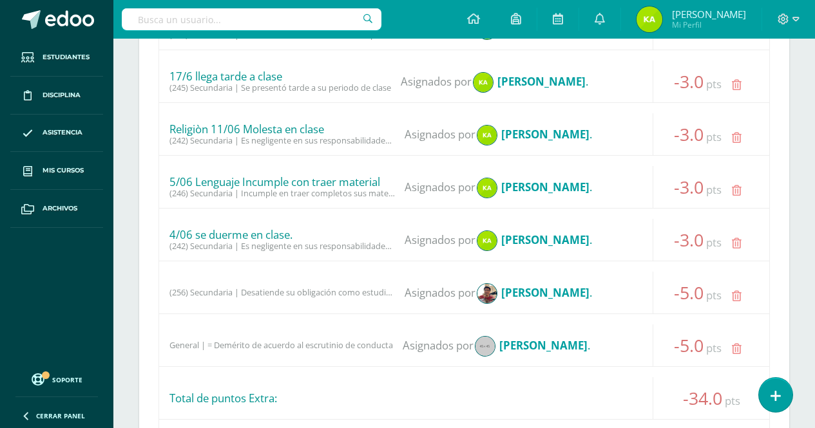
scroll to position [1546, 0]
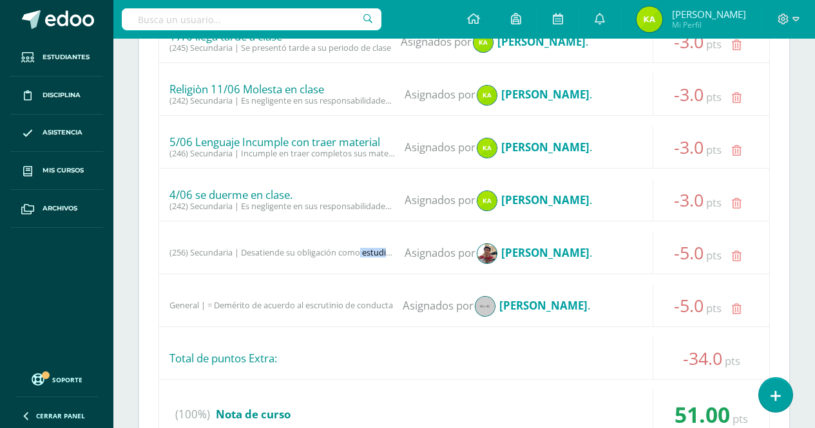
drag, startPoint x: 356, startPoint y: 255, endPoint x: 248, endPoint y: 245, distance: 108.0
click at [247, 245] on div "(256) Secundaria | Desatiende su obligación como estudiante de permanecer atent…" at bounding box center [464, 253] width 610 height 42
drag, startPoint x: 344, startPoint y: 308, endPoint x: 240, endPoint y: 311, distance: 103.8
click at [250, 311] on div "General | = Demérito de acuerdo al escrutinio de conducta Asignados por [PERSON…" at bounding box center [464, 306] width 610 height 42
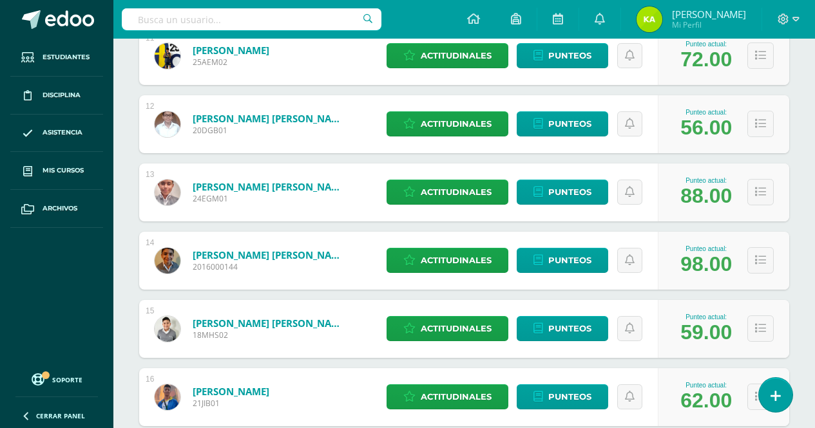
scroll to position [2320, 0]
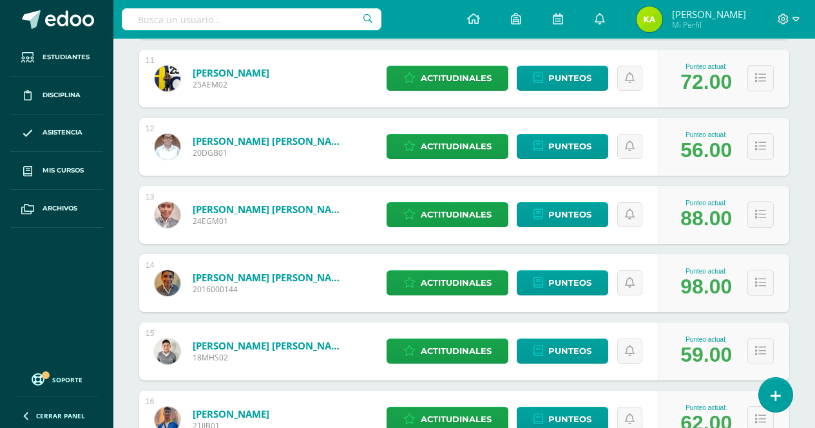
click at [778, 144] on div "Punteo actual: 56.00" at bounding box center [723, 147] width 131 height 58
click at [767, 144] on button at bounding box center [760, 146] width 26 height 26
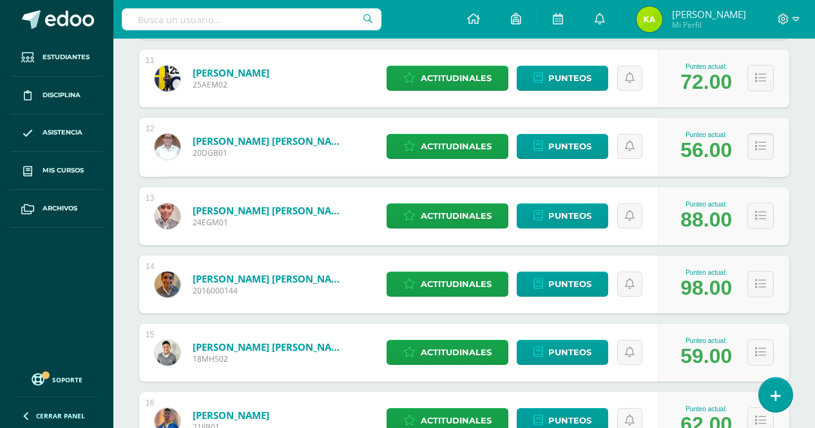
click at [761, 146] on icon at bounding box center [760, 146] width 11 height 11
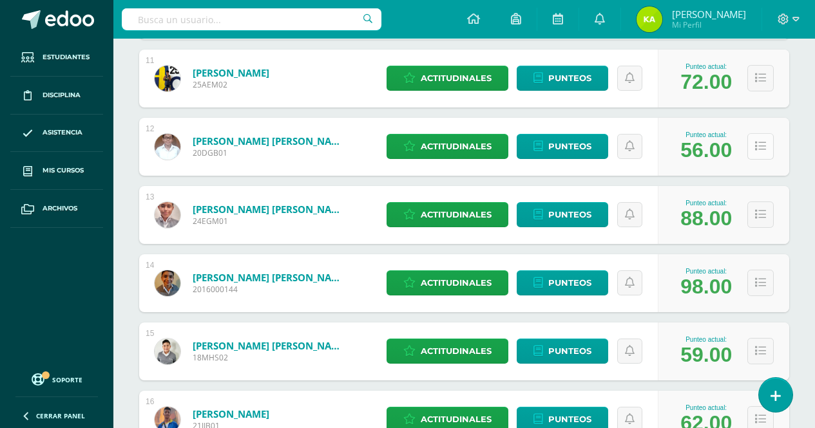
click at [760, 149] on icon at bounding box center [760, 146] width 11 height 11
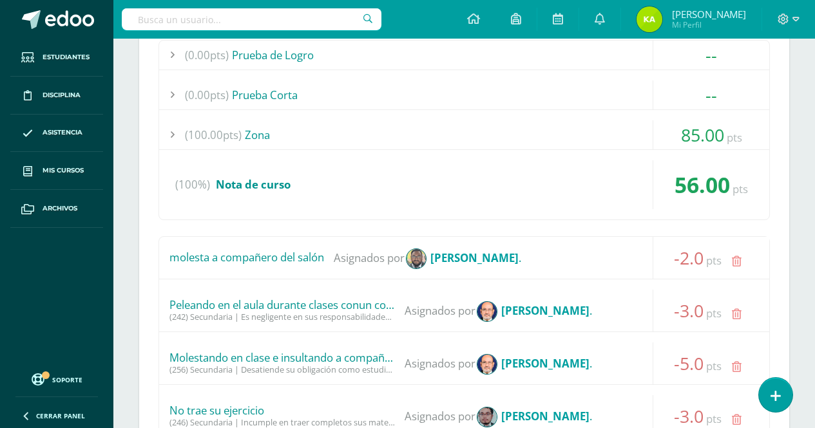
scroll to position [2513, 0]
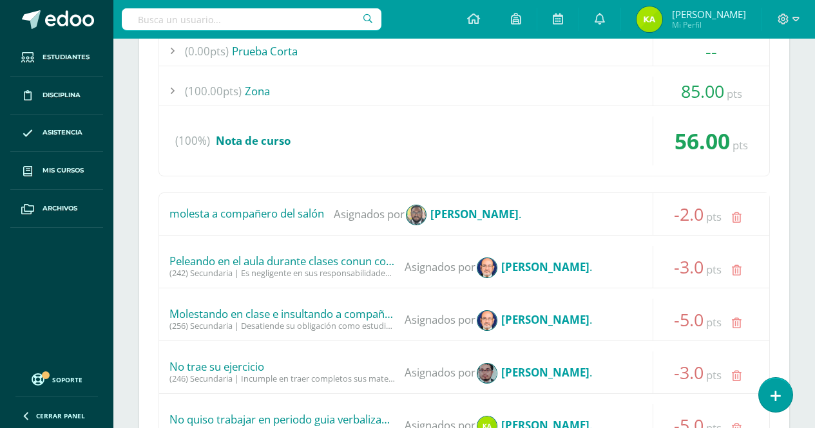
drag, startPoint x: 335, startPoint y: 216, endPoint x: 181, endPoint y: 219, distance: 154.0
click at [181, 219] on div "molesta a compañero del salón Asignados por [PERSON_NAME] ." at bounding box center [464, 214] width 610 height 42
drag, startPoint x: 390, startPoint y: 263, endPoint x: 172, endPoint y: 259, distance: 217.8
click at [172, 259] on div "Peleando en el aula durante clases conun compañero" at bounding box center [282, 261] width 226 height 13
drag, startPoint x: 379, startPoint y: 303, endPoint x: 231, endPoint y: 327, distance: 150.1
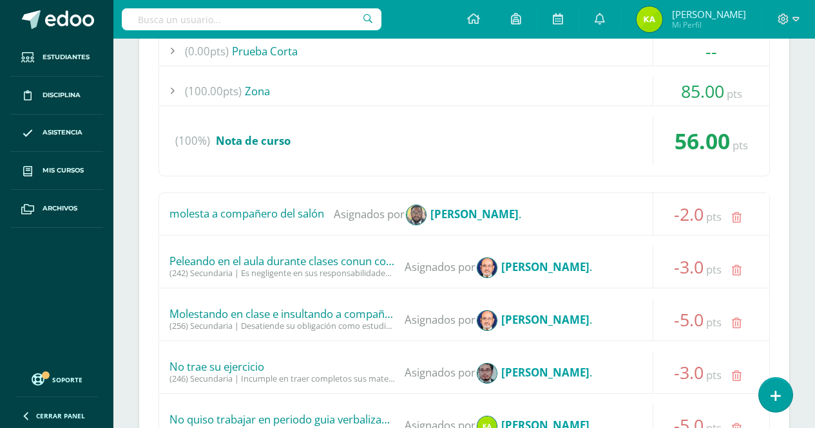
click at [184, 320] on div "Molestando en clase e insultando a compañeros (256) Secundaria | Desatiende su …" at bounding box center [464, 320] width 610 height 42
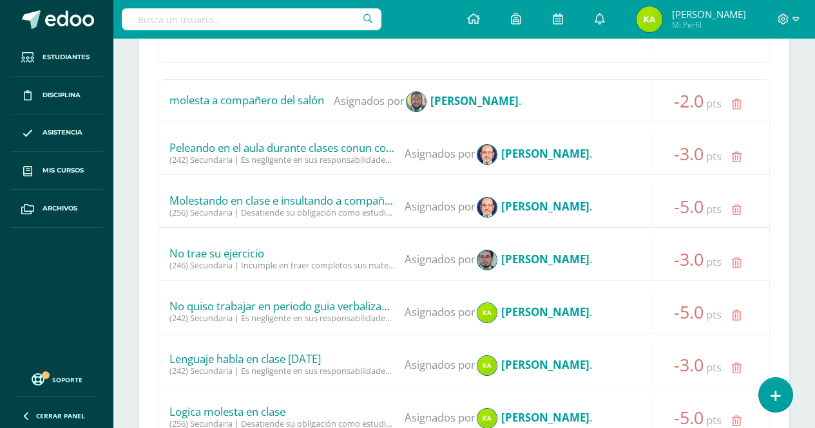
scroll to position [2642, 0]
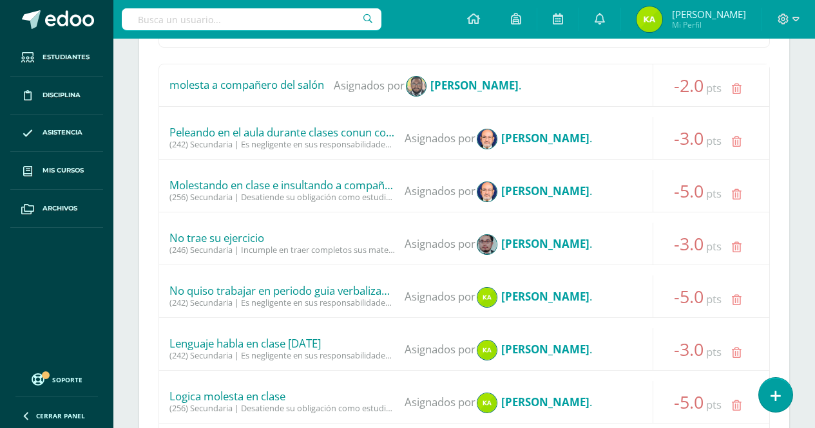
drag, startPoint x: 262, startPoint y: 247, endPoint x: 154, endPoint y: 244, distance: 107.7
click at [154, 244] on div "(0.00pts) Prueba de Logro -- Sin actividades (0.00pts) Prueba Corta -- Sin acti…" at bounding box center [464, 271] width 650 height 835
drag, startPoint x: 385, startPoint y: 293, endPoint x: 187, endPoint y: 289, distance: 197.2
click at [187, 289] on div "No quiso trabajar en periodo guia verbalizando que deseaba platicar" at bounding box center [282, 291] width 226 height 13
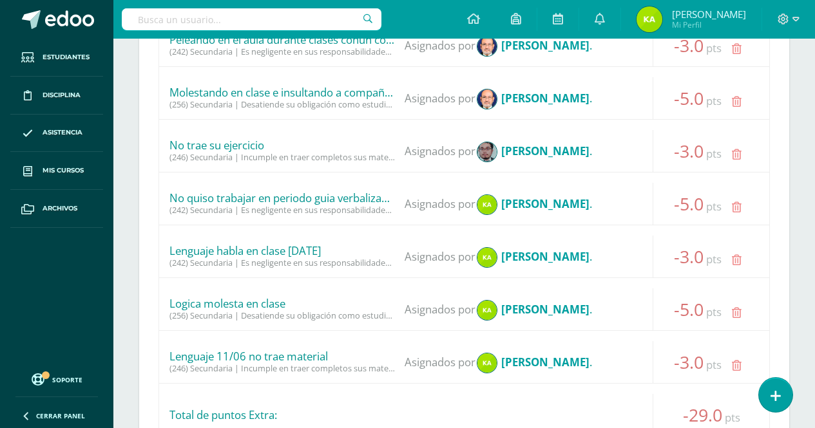
scroll to position [2771, 0]
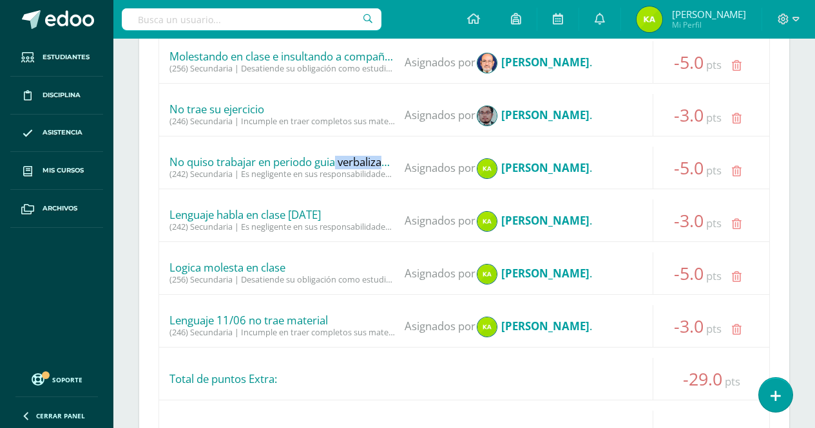
drag, startPoint x: 171, startPoint y: 157, endPoint x: 233, endPoint y: 160, distance: 61.9
click at [233, 160] on div "No quiso trabajar en periodo guia verbalizando que deseaba platicar" at bounding box center [282, 162] width 226 height 13
drag, startPoint x: 364, startPoint y: 208, endPoint x: 258, endPoint y: 243, distance: 111.9
click at [222, 221] on div "Lenguaje habla en clase [DATE] (242) Secundaria | Es negligente en sus responsa…" at bounding box center [464, 221] width 610 height 42
drag, startPoint x: 305, startPoint y: 264, endPoint x: 255, endPoint y: 283, distance: 54.7
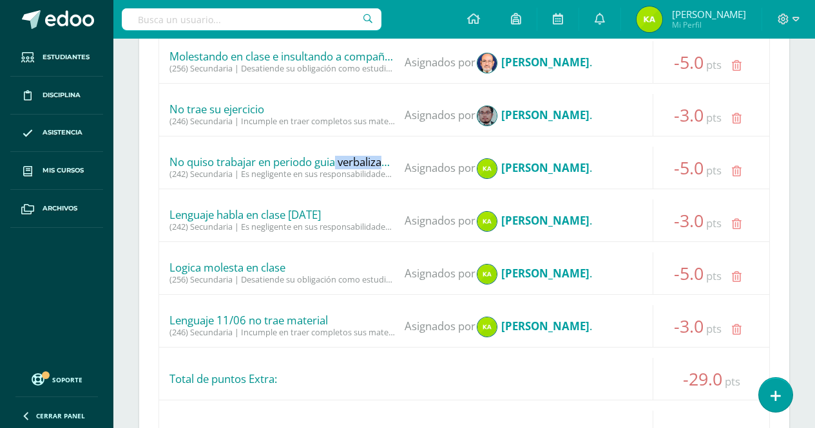
click at [208, 278] on div "Logica molesta en clase (256) Secundaria | Desatiende su obligación como estudi…" at bounding box center [464, 274] width 610 height 42
click at [353, 322] on div "Lenguaje 11/06 no trae material" at bounding box center [282, 320] width 226 height 13
drag, startPoint x: 601, startPoint y: 350, endPoint x: 216, endPoint y: 195, distance: 415.2
click at [191, 172] on div "molesta a compañero del salón Asignados por [PERSON_NAME] . -2.0 pts pts" at bounding box center [463, 203] width 611 height 536
click at [439, 361] on div "Total de puntos Extra:" at bounding box center [464, 379] width 610 height 42
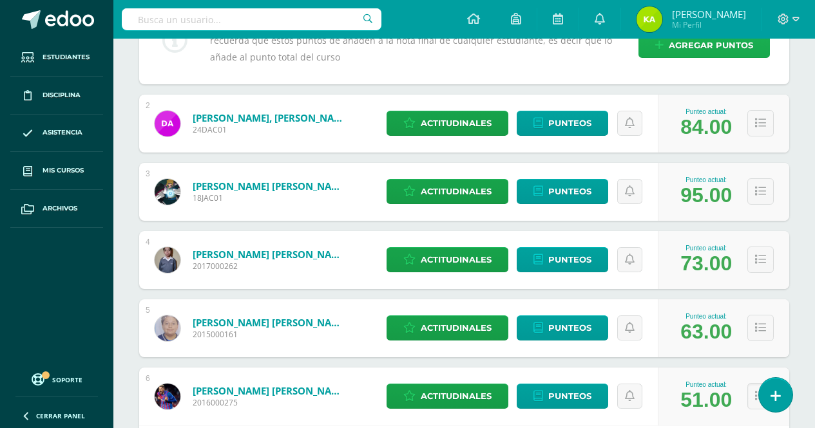
scroll to position [773, 0]
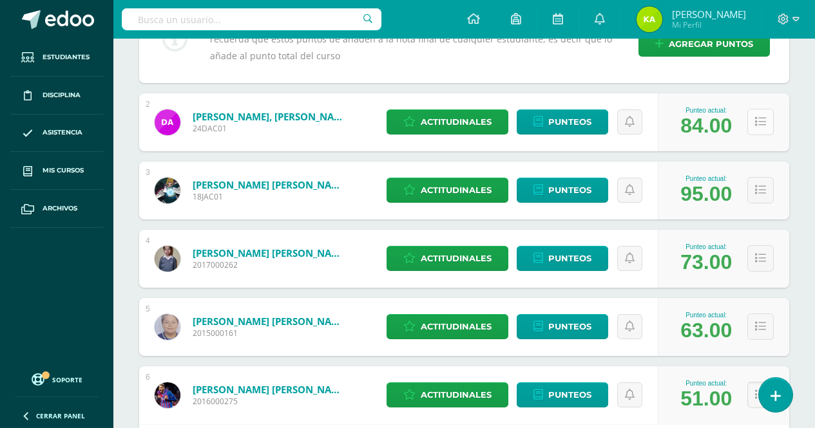
click at [756, 121] on icon at bounding box center [760, 122] width 11 height 11
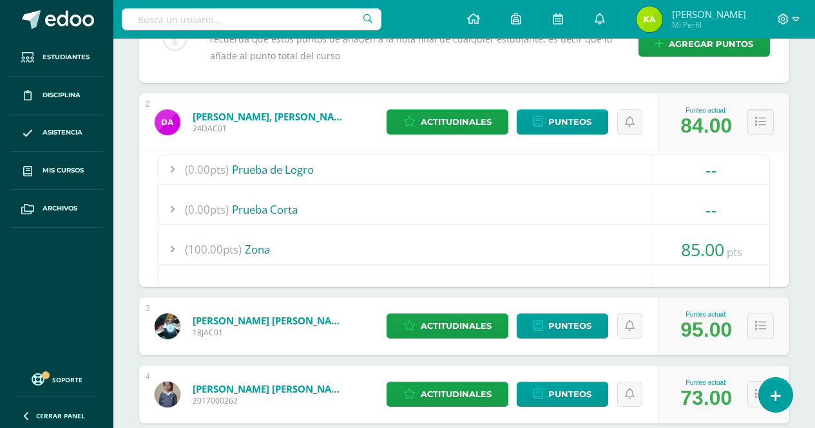
click at [756, 121] on icon at bounding box center [760, 122] width 11 height 11
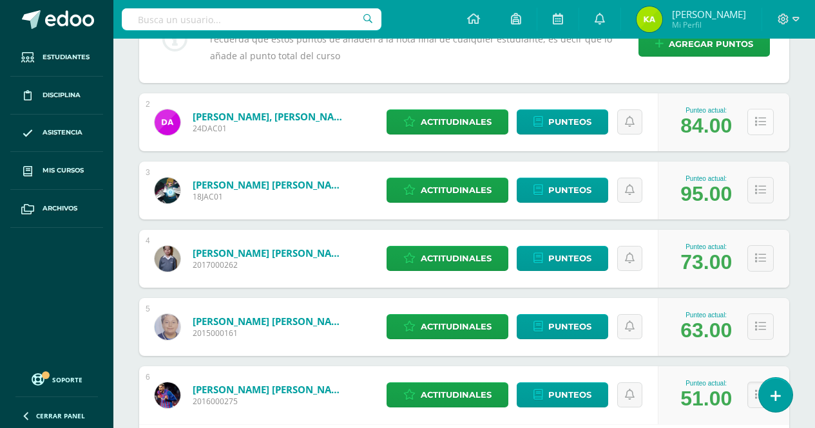
click at [756, 121] on icon at bounding box center [760, 122] width 11 height 11
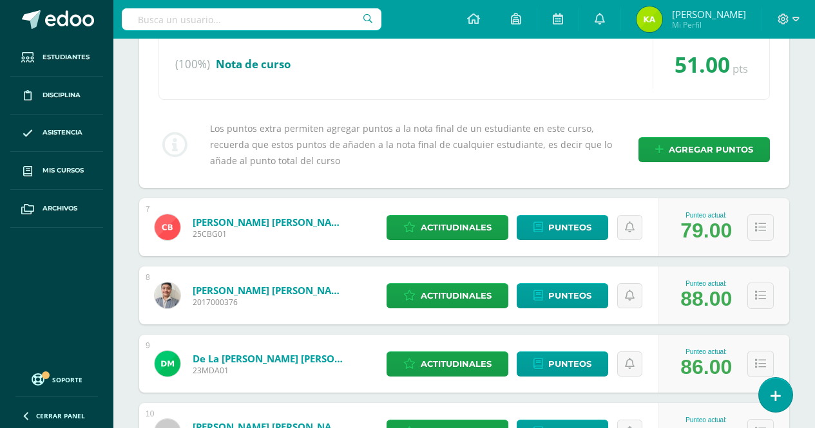
scroll to position [2642, 0]
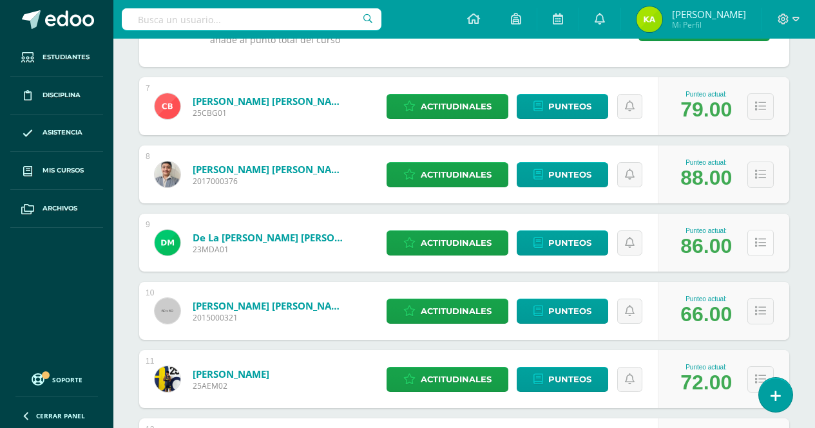
click at [753, 240] on button at bounding box center [760, 243] width 26 height 26
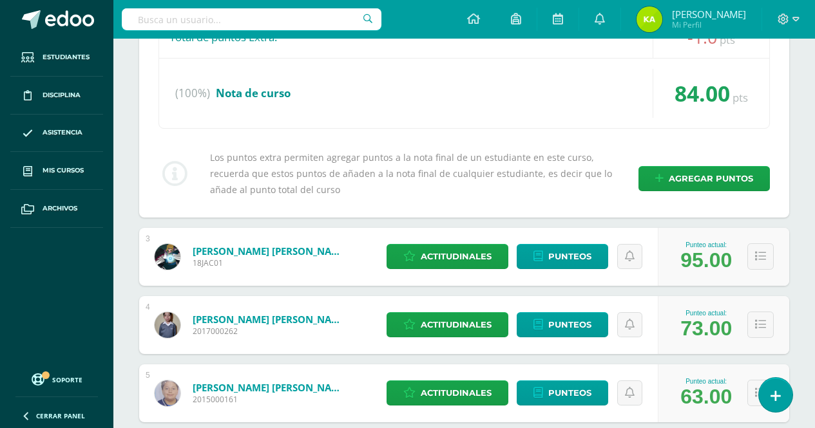
scroll to position [1353, 0]
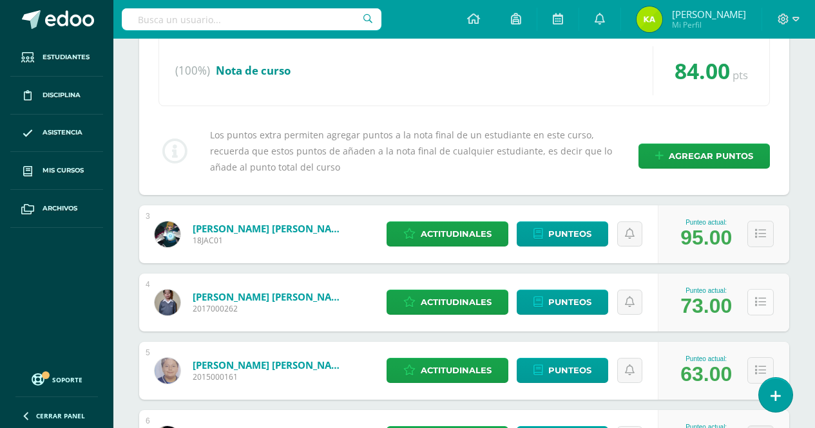
click at [767, 296] on button at bounding box center [760, 302] width 26 height 26
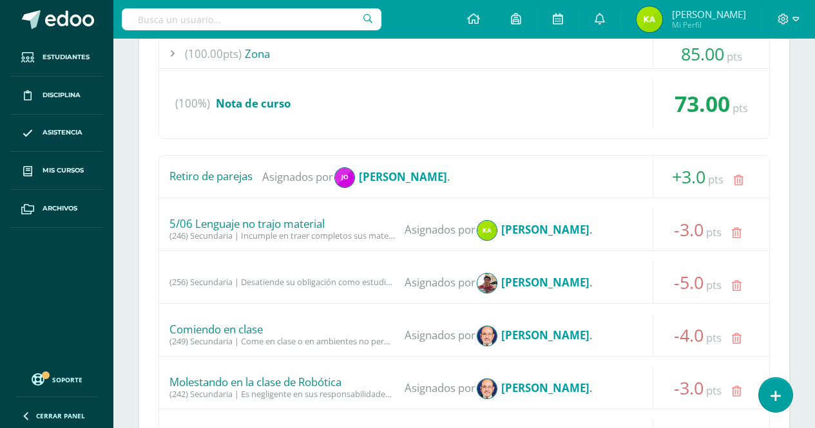
scroll to position [1804, 0]
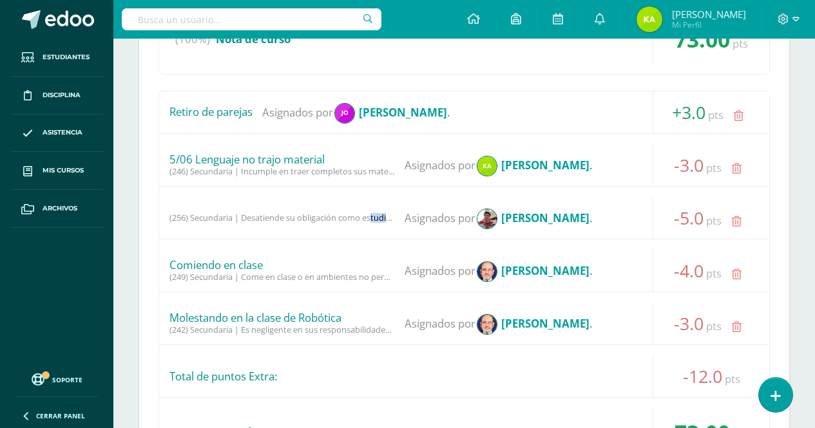
drag, startPoint x: 372, startPoint y: 218, endPoint x: 256, endPoint y: 217, distance: 115.3
click at [256, 217] on div "(256) Secundaria | Desatiende su obligación como estudiante de permanecer atent…" at bounding box center [282, 218] width 226 height 10
drag, startPoint x: 347, startPoint y: 166, endPoint x: 178, endPoint y: 162, distance: 168.2
click at [178, 162] on div "5/06 Lenguaje no trajo material" at bounding box center [282, 159] width 226 height 13
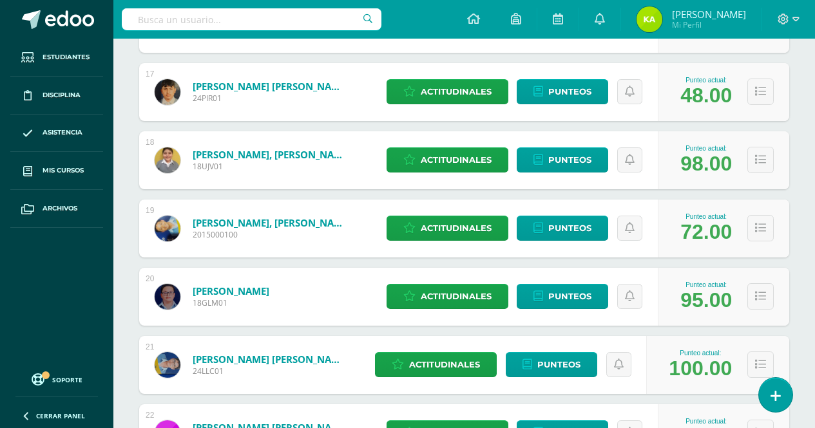
scroll to position [5541, 0]
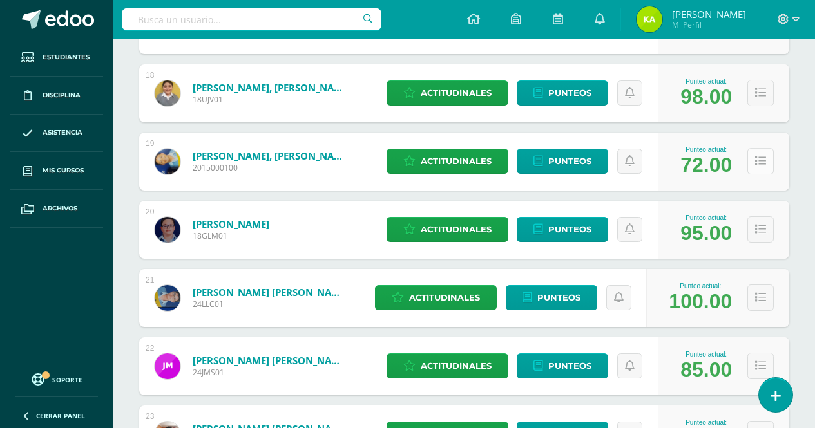
click at [759, 156] on icon at bounding box center [760, 161] width 11 height 11
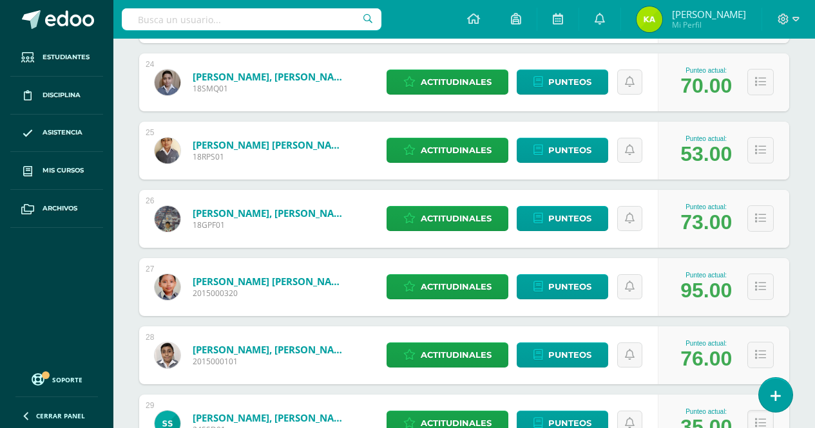
scroll to position [6451, 0]
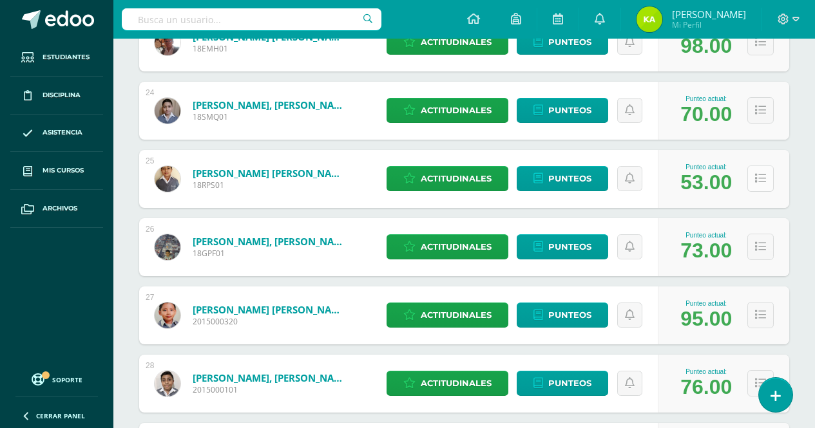
click at [769, 174] on button at bounding box center [760, 179] width 26 height 26
click at [755, 174] on icon at bounding box center [760, 178] width 11 height 11
click at [765, 180] on icon at bounding box center [760, 178] width 11 height 11
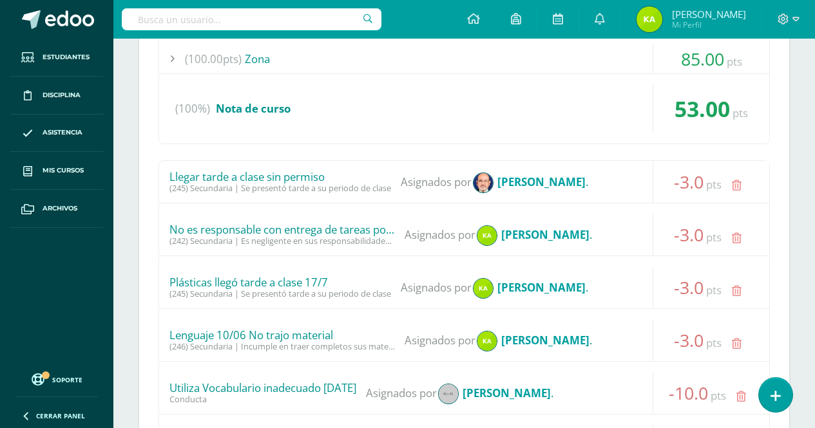
scroll to position [6774, 0]
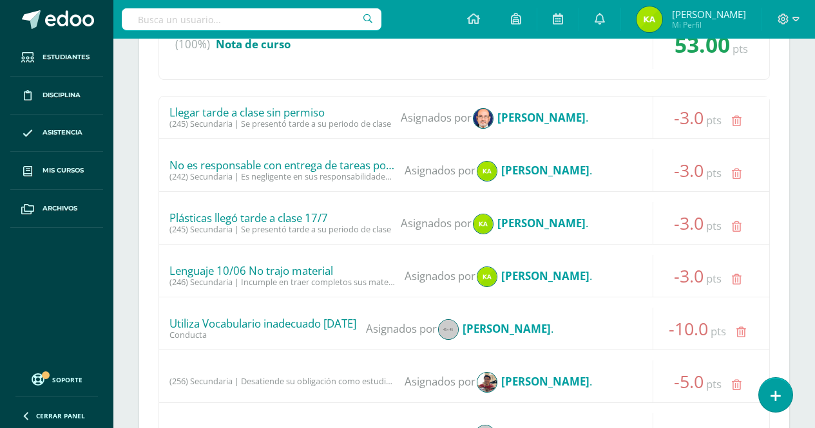
drag, startPoint x: 639, startPoint y: 298, endPoint x: 171, endPoint y: 166, distance: 485.3
click at [171, 166] on div "Llegar tarde a clase sin permiso (245) Secundaria | Se presentó tarde a su peri…" at bounding box center [463, 337] width 611 height 483
click at [262, 235] on div "Plásticas llegó tarde a clase 17/7 (245) Secundaria | Se presentó tarde a su pe…" at bounding box center [464, 223] width 610 height 42
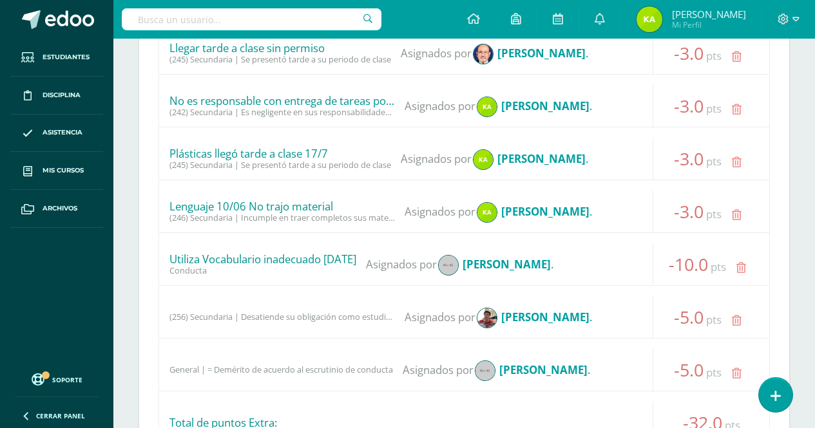
drag, startPoint x: 354, startPoint y: 262, endPoint x: 263, endPoint y: 257, distance: 91.6
click at [263, 257] on div "Utiliza Vocabulario inadecuado [DATE]" at bounding box center [262, 259] width 187 height 13
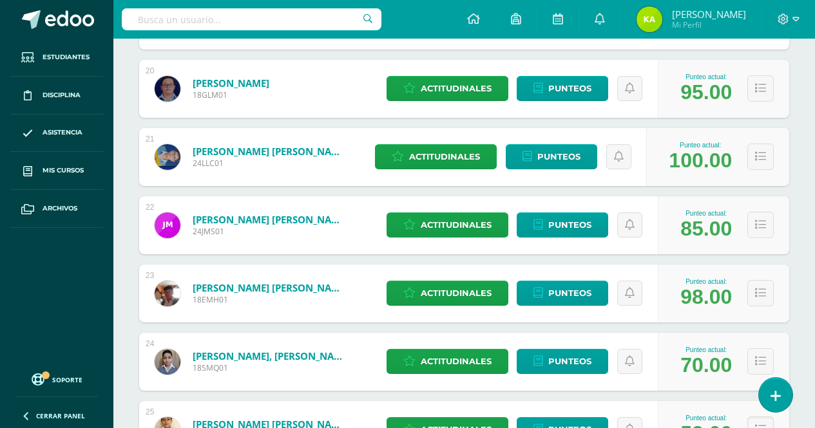
scroll to position [6194, 0]
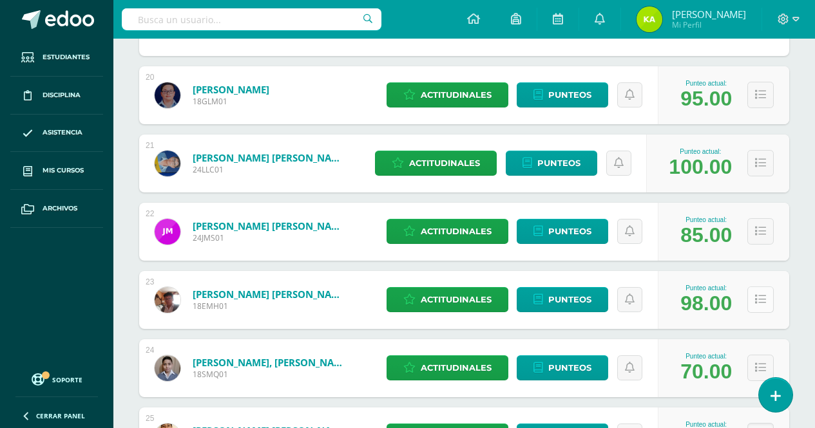
click at [759, 299] on icon at bounding box center [760, 299] width 11 height 11
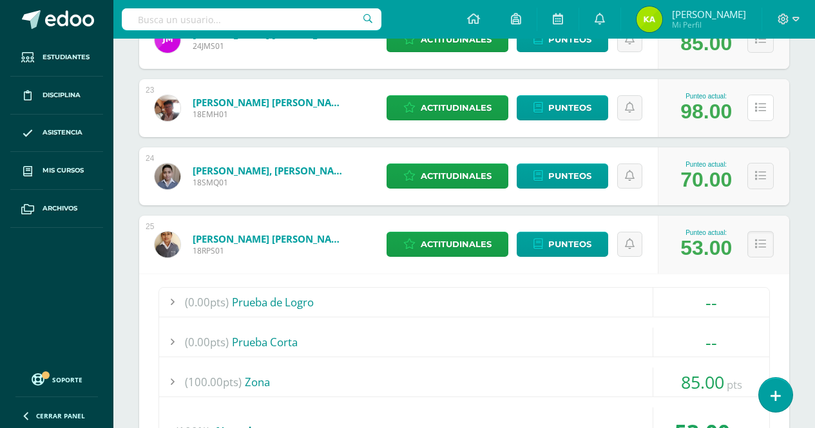
scroll to position [6387, 0]
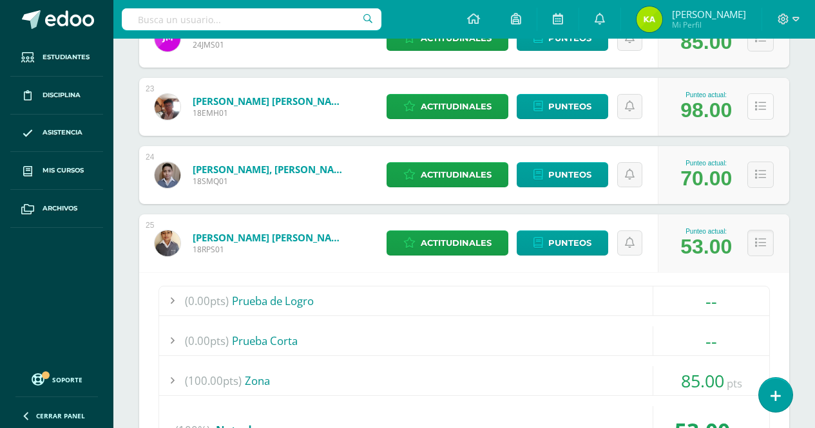
click at [765, 105] on icon at bounding box center [760, 106] width 11 height 11
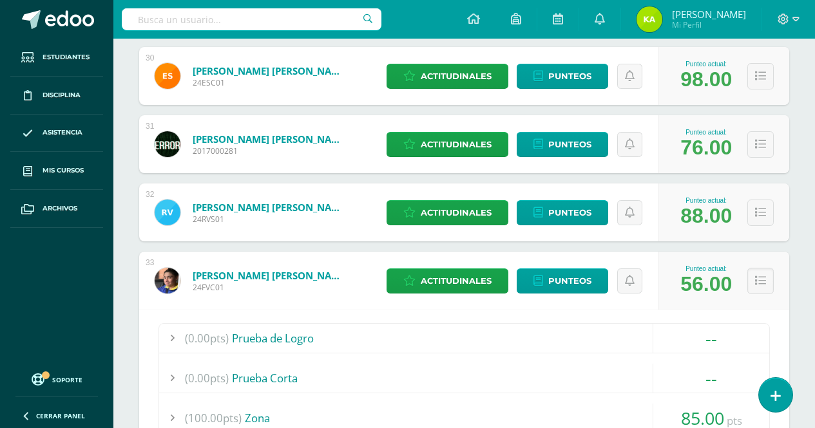
scroll to position [9286, 0]
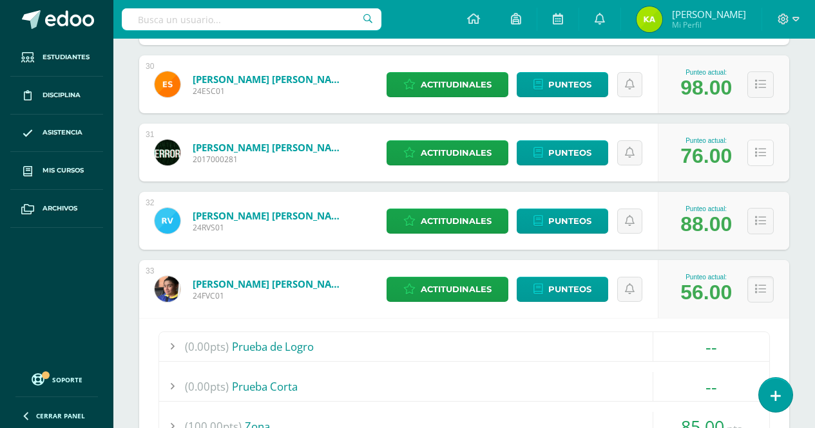
click at [769, 151] on button at bounding box center [760, 153] width 26 height 26
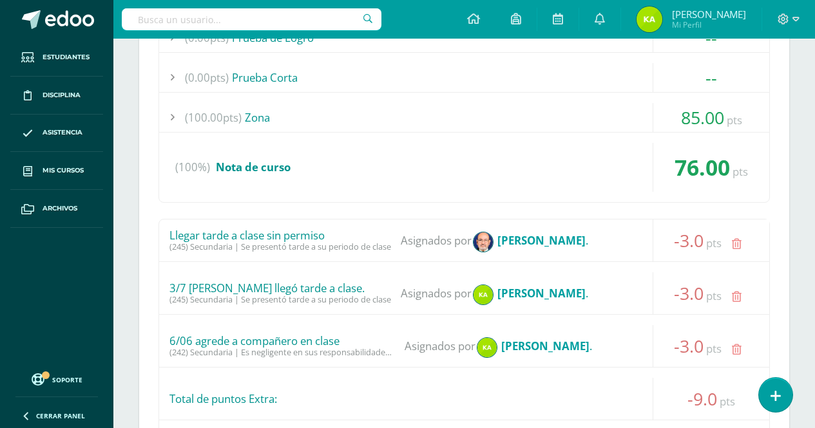
scroll to position [9480, 0]
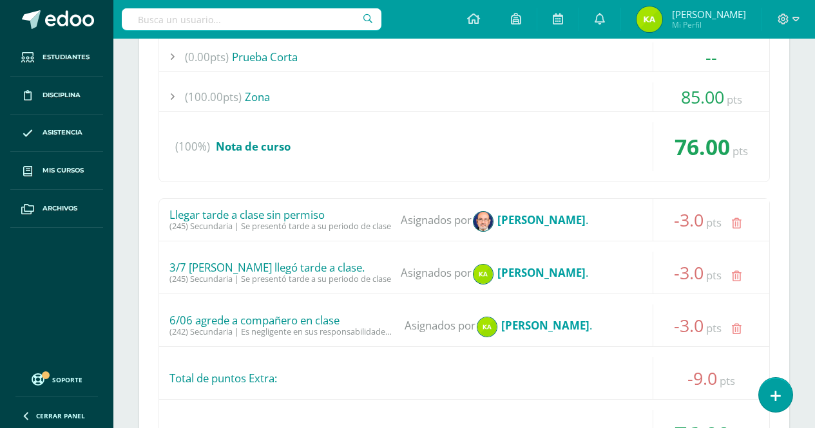
drag, startPoint x: 334, startPoint y: 217, endPoint x: 247, endPoint y: 257, distance: 95.7
click at [231, 222] on span "Llegar tarde a clase sin permiso (245) Secundaria | Se presentó tarde a su peri…" at bounding box center [280, 220] width 222 height 23
drag, startPoint x: 306, startPoint y: 268, endPoint x: 227, endPoint y: 275, distance: 79.6
click at [227, 275] on span "3/7 [PERSON_NAME] llegó tarde a clase. (245) Secundaria | Se presentó tarde a s…" at bounding box center [280, 273] width 222 height 23
drag, startPoint x: 351, startPoint y: 323, endPoint x: 164, endPoint y: 323, distance: 186.8
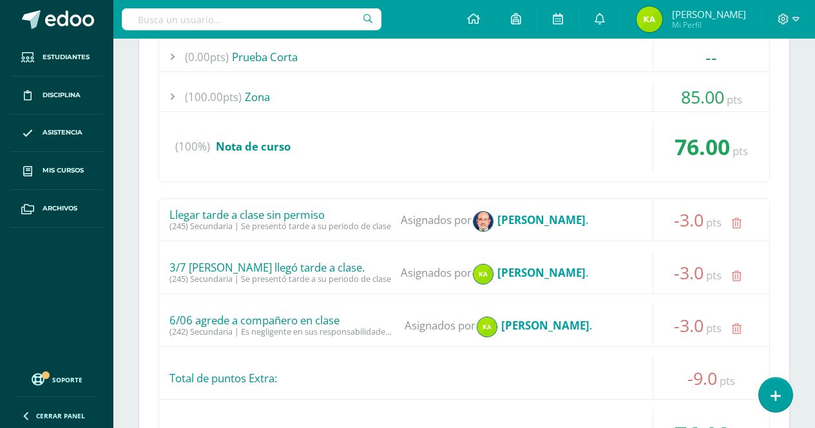
click at [164, 323] on div "6/06 agrede a compañero en clase (242) Secundaria | Es negligente en sus respon…" at bounding box center [464, 326] width 610 height 42
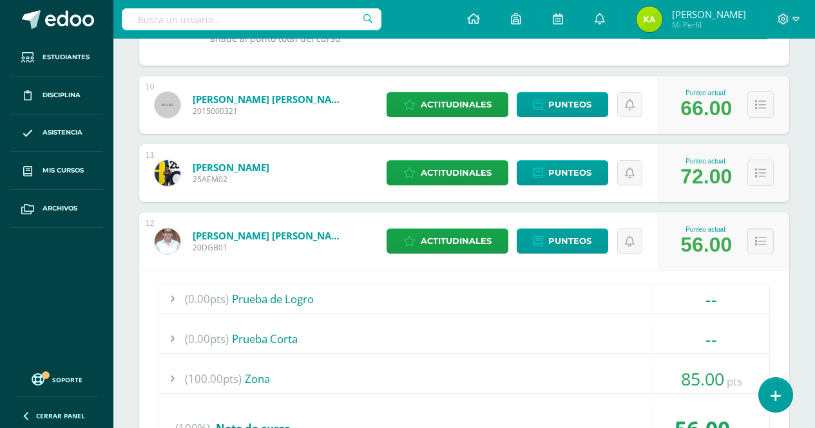
scroll to position [4132, 0]
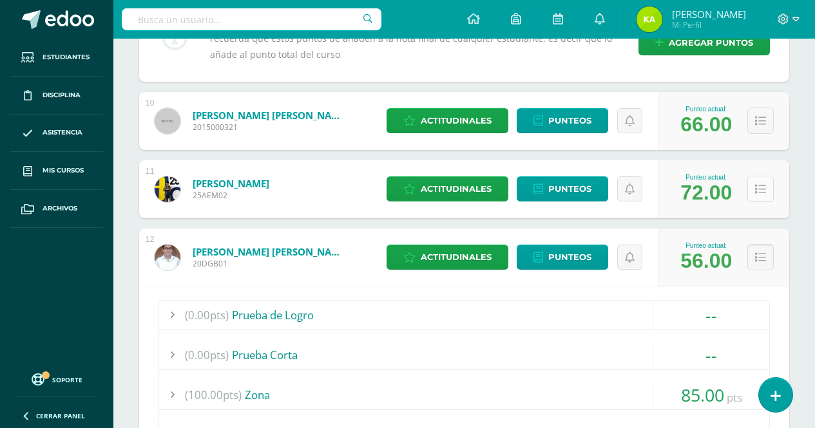
click at [762, 197] on button at bounding box center [760, 189] width 26 height 26
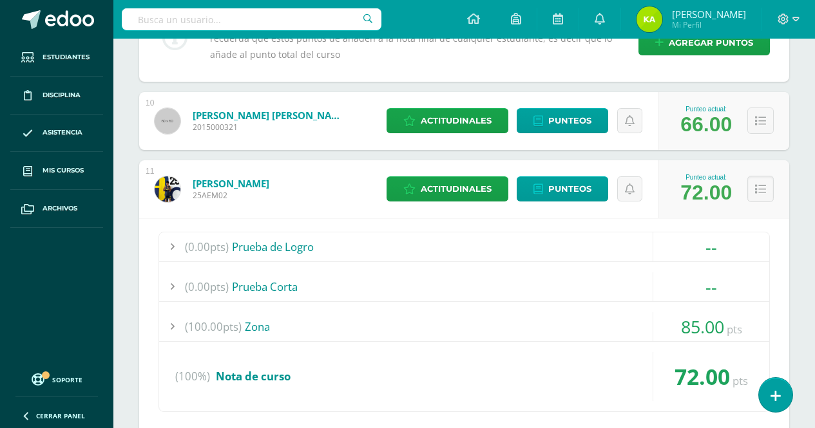
scroll to position [4390, 0]
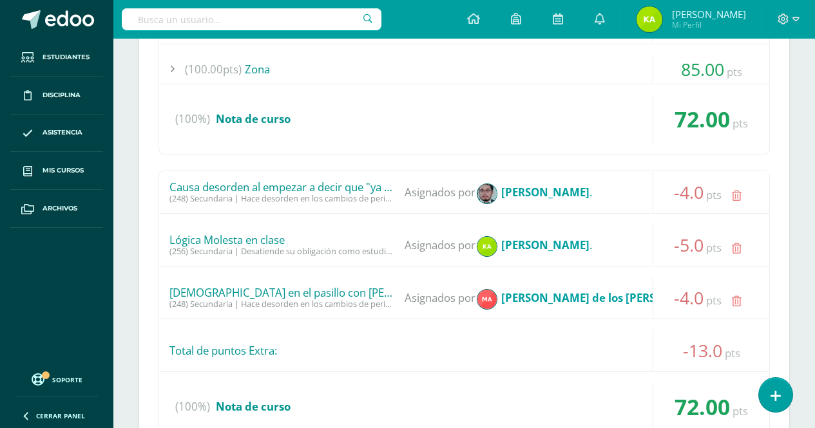
drag, startPoint x: 385, startPoint y: 293, endPoint x: 165, endPoint y: 292, distance: 219.7
click at [165, 292] on div "[DEMOGRAPHIC_DATA] en el pasillo con [PERSON_NAME] de IIA (248) Secundaria | Ha…" at bounding box center [464, 298] width 610 height 42
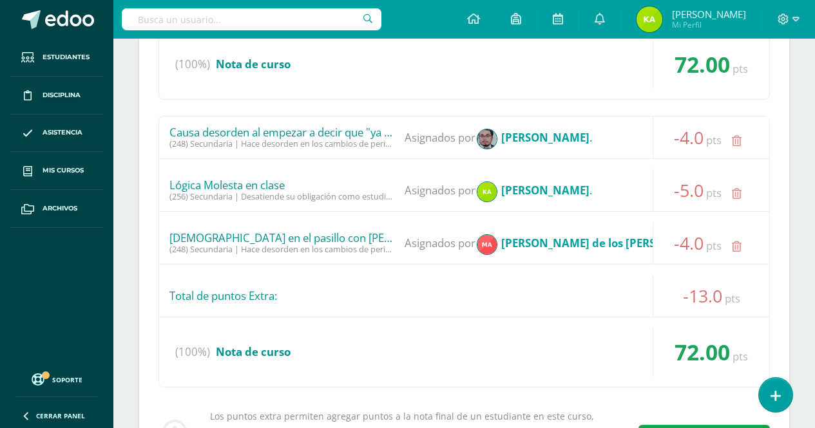
scroll to position [4519, 0]
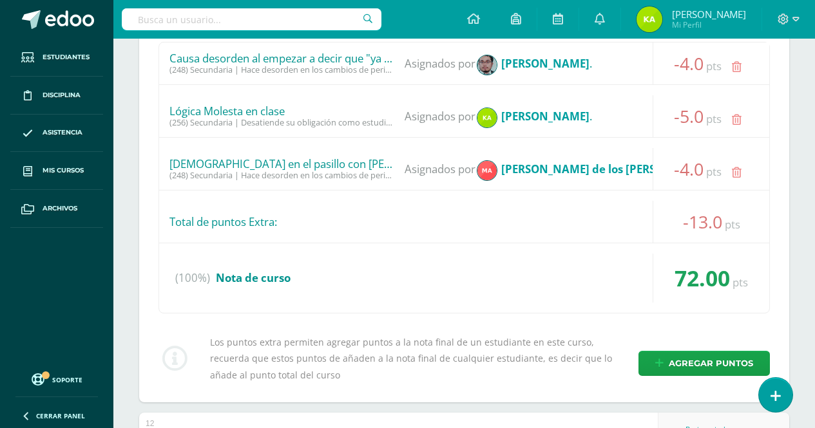
click at [283, 211] on div "Total de puntos Extra:" at bounding box center [464, 222] width 610 height 42
click at [794, 15] on icon at bounding box center [795, 20] width 7 height 12
click at [743, 93] on span "Cerrar sesión" at bounding box center [756, 88] width 58 height 12
